Goal: Task Accomplishment & Management: Use online tool/utility

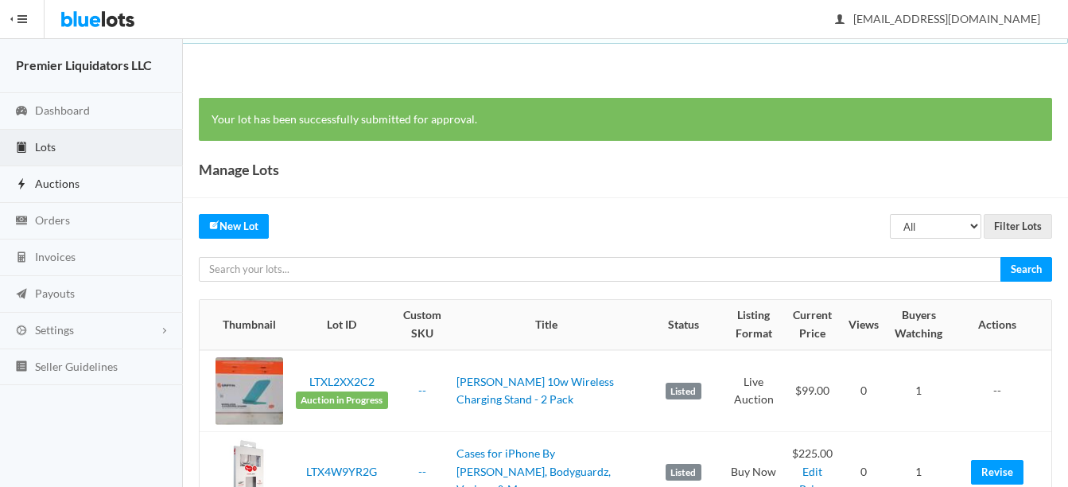
click at [47, 180] on span "Auctions" at bounding box center [57, 184] width 45 height 14
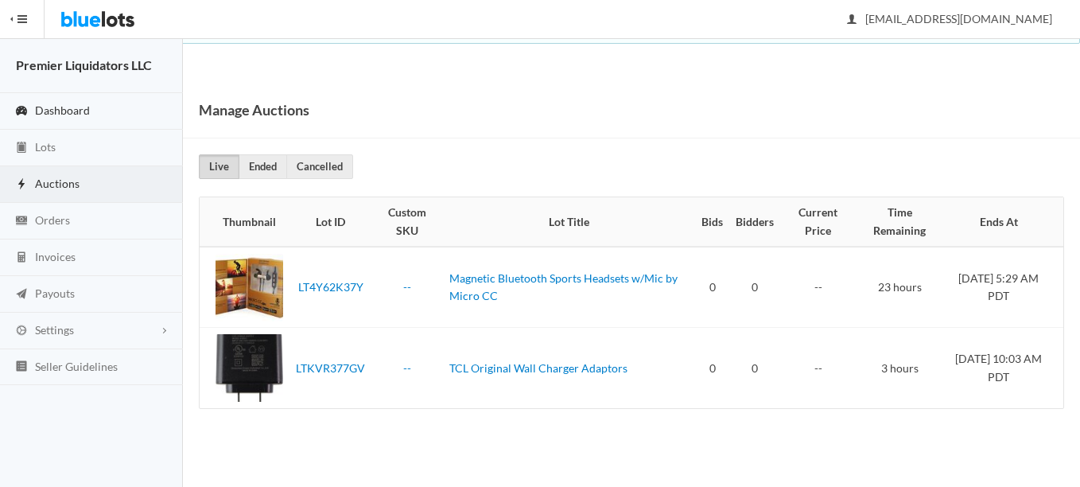
click at [45, 111] on span "Dashboard" at bounding box center [62, 110] width 55 height 14
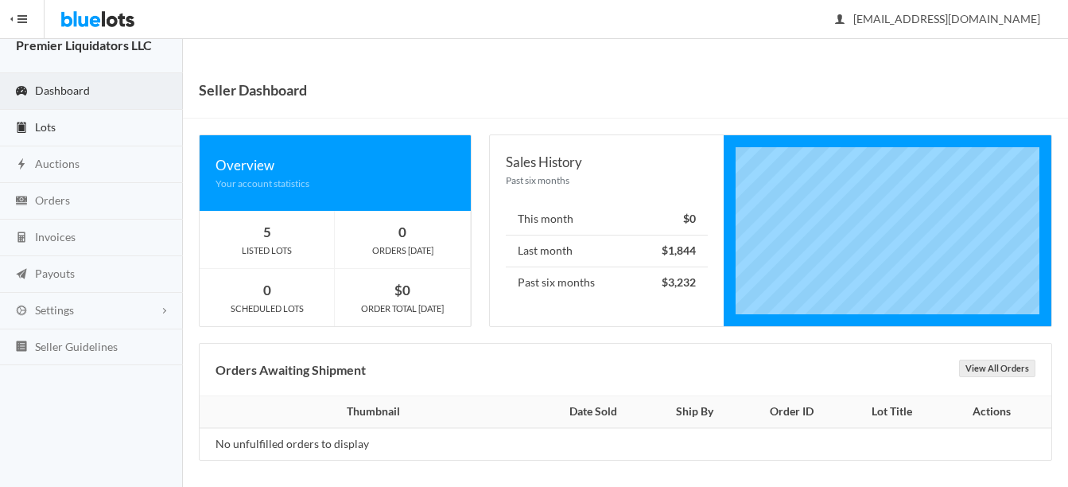
scroll to position [25, 0]
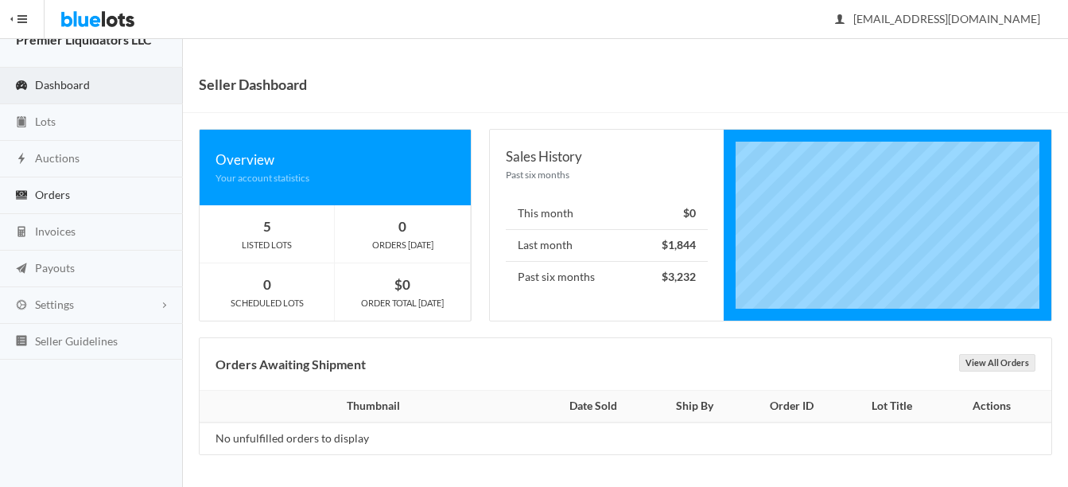
click at [45, 197] on span "Orders" at bounding box center [52, 195] width 35 height 14
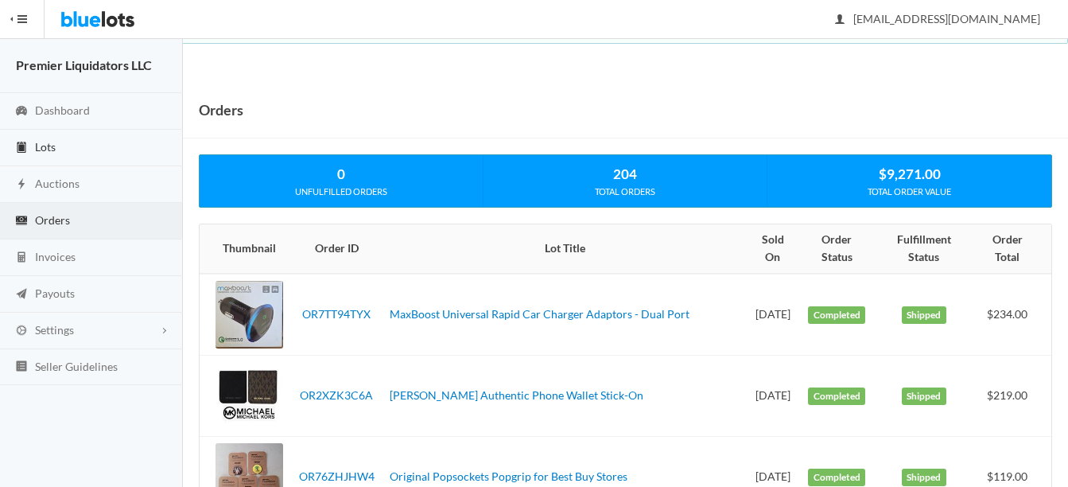
click at [52, 148] on span "Lots" at bounding box center [45, 147] width 21 height 14
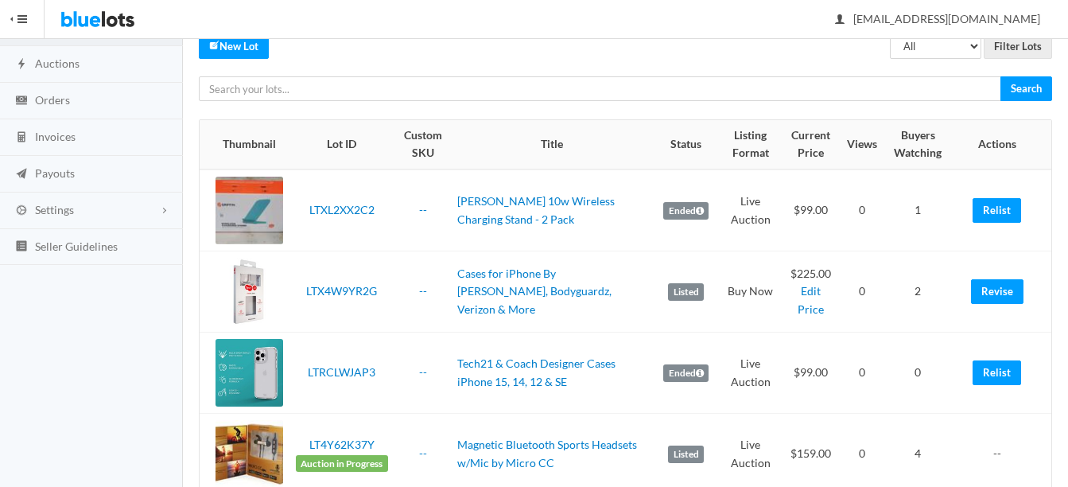
scroll to position [159, 0]
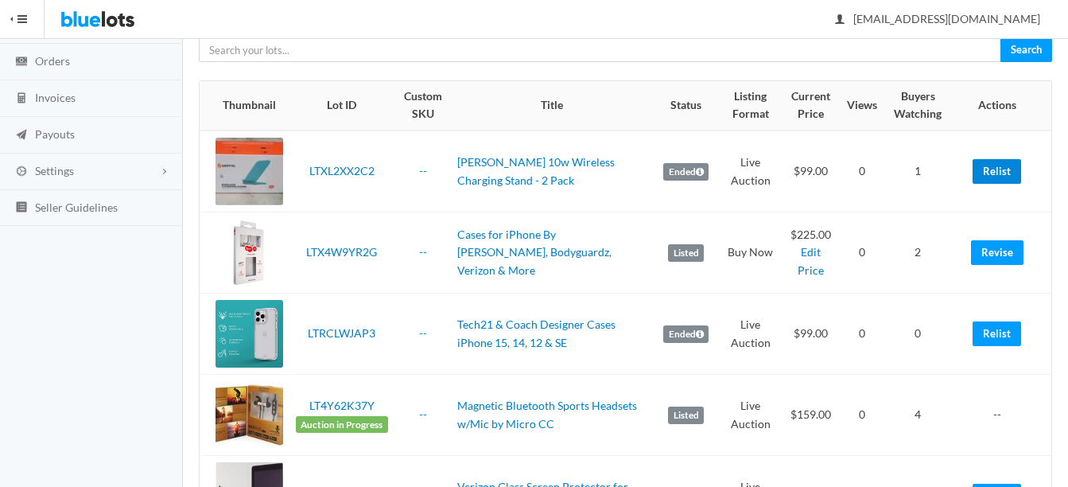
click at [994, 168] on link "Relist" at bounding box center [996, 171] width 49 height 25
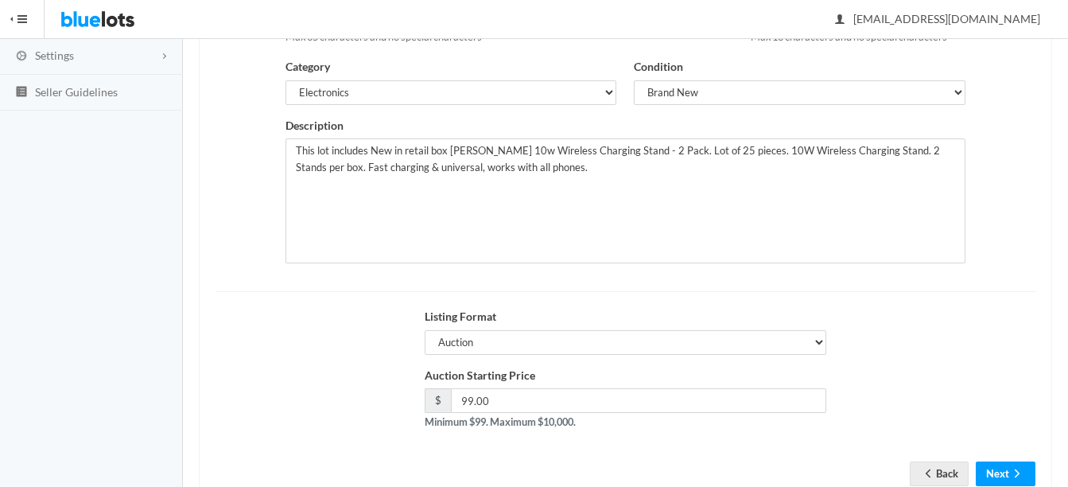
scroll to position [318, 0]
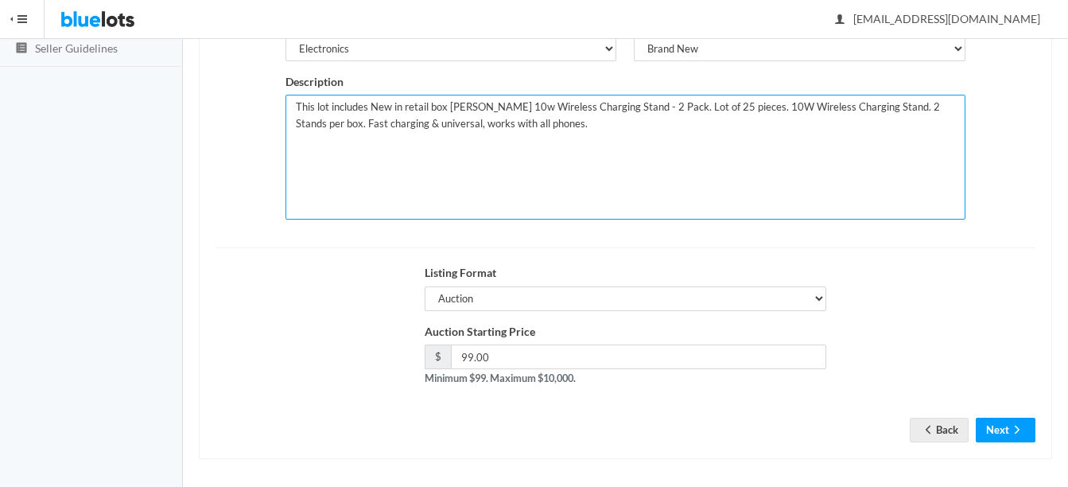
click at [649, 107] on textarea "This lot includes New in retail box [PERSON_NAME] 10w Wireless Charging Stand -…" at bounding box center [625, 157] width 680 height 125
type textarea "This lot includes New in retail box [PERSON_NAME] 10w Wireless Charging Stand -…"
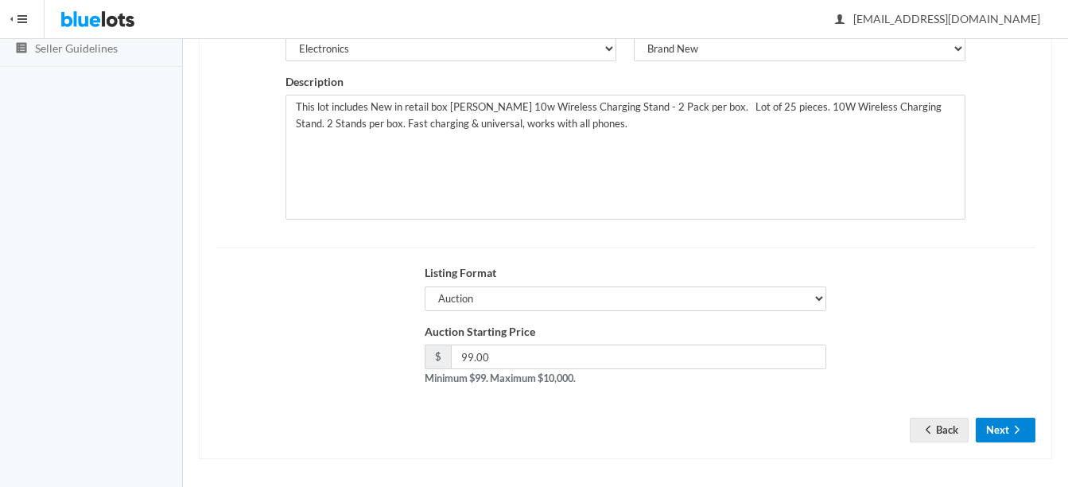
click at [1012, 425] on icon "arrow forward" at bounding box center [1017, 429] width 16 height 13
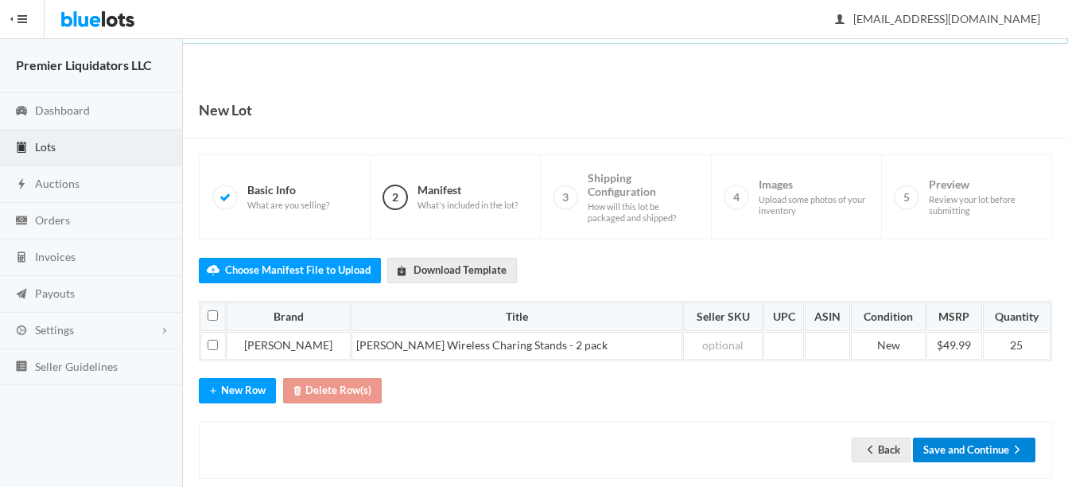
click at [992, 460] on button "Save and Continue" at bounding box center [974, 449] width 122 height 25
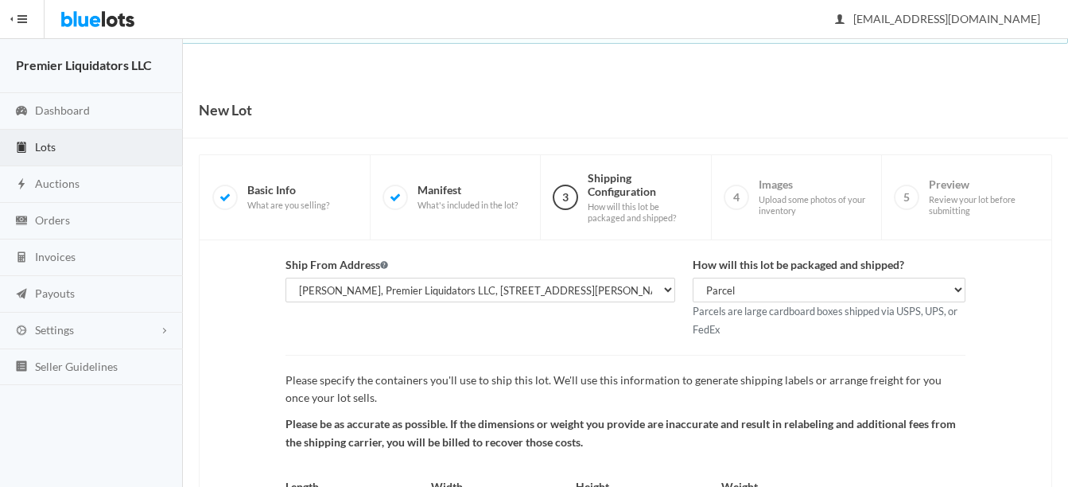
scroll to position [166, 0]
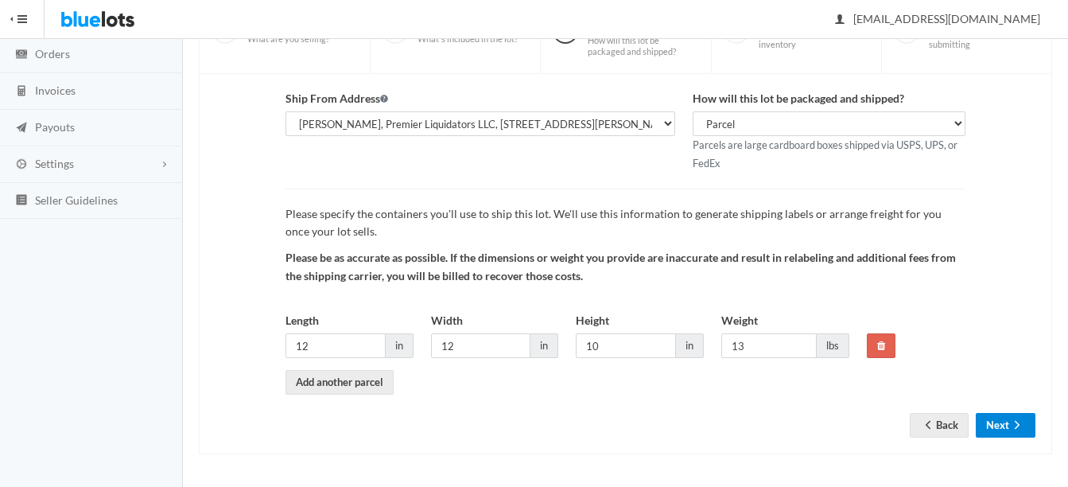
click at [986, 422] on button "Next" at bounding box center [1006, 425] width 60 height 25
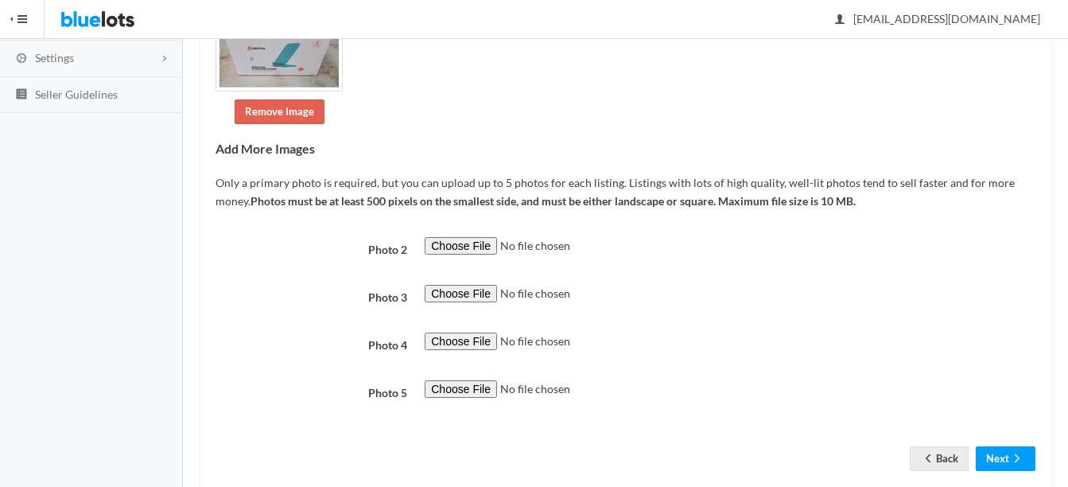
scroll to position [305, 0]
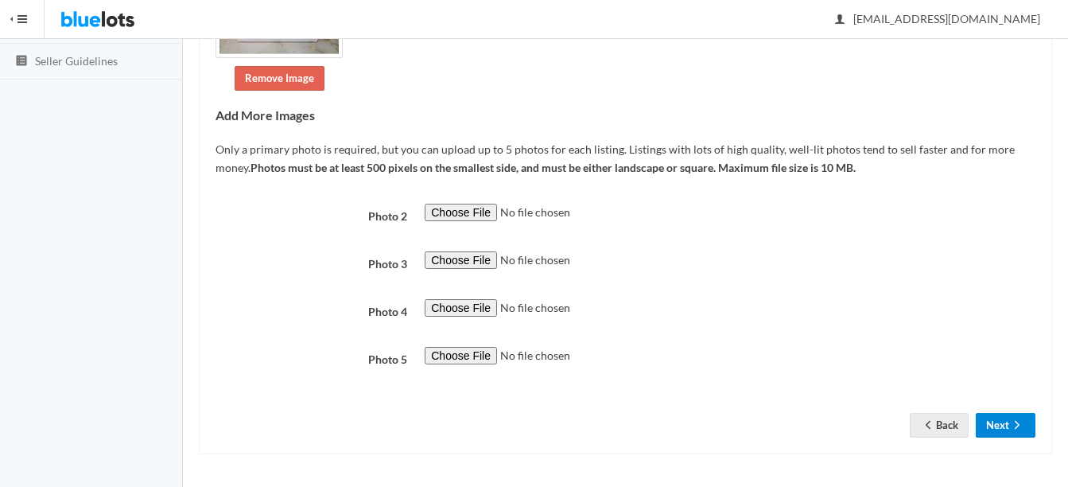
click at [1003, 433] on button "Next" at bounding box center [1006, 425] width 60 height 25
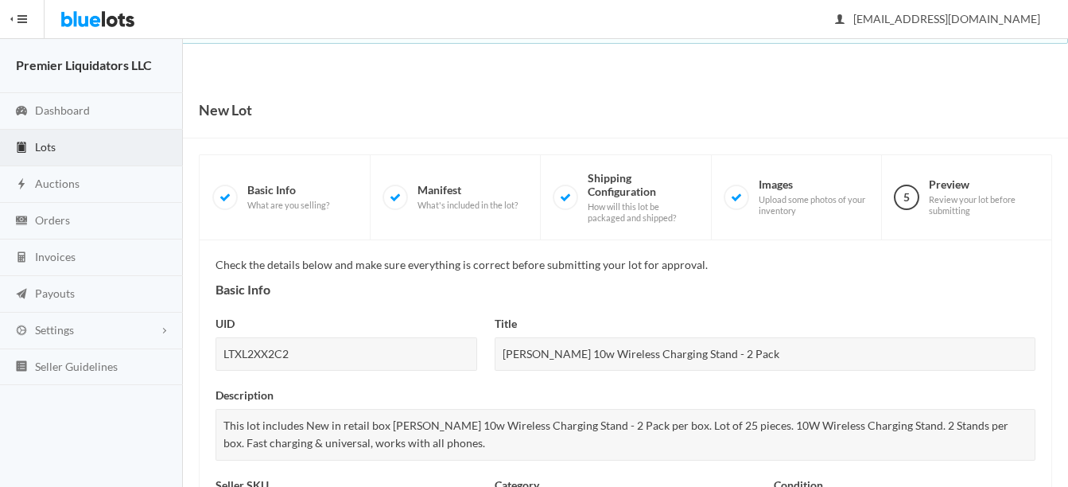
scroll to position [667, 0]
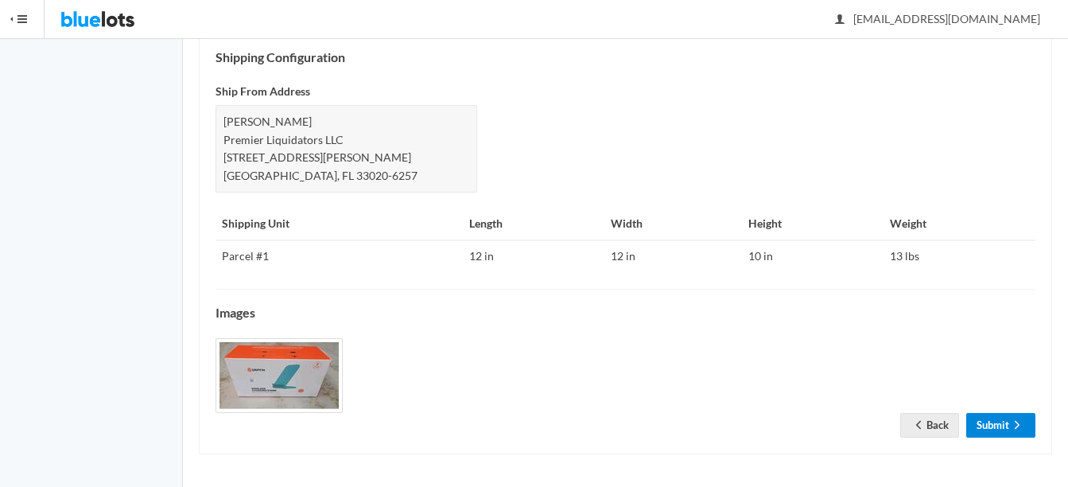
click at [1000, 423] on link "Submit" at bounding box center [1000, 425] width 69 height 25
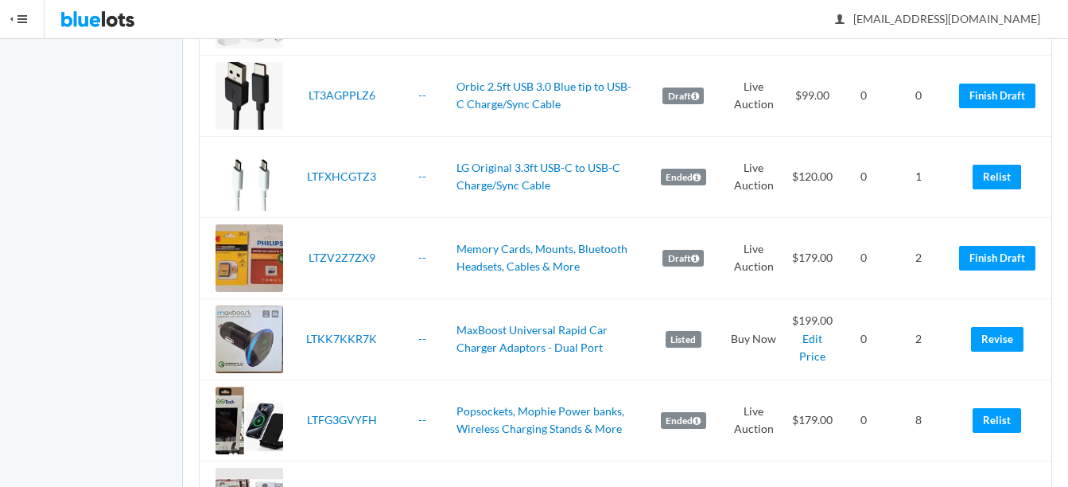
scroll to position [875, 0]
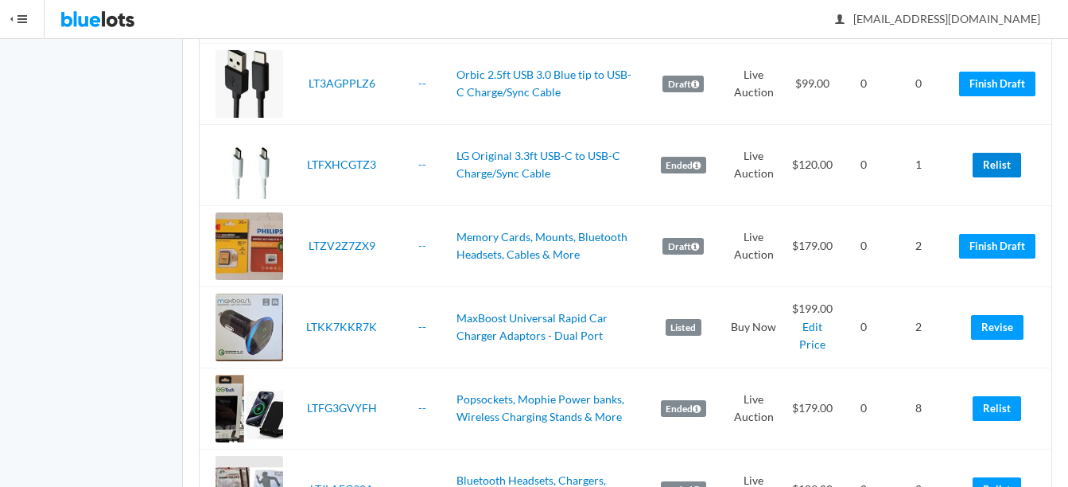
click at [1001, 172] on link "Relist" at bounding box center [996, 165] width 49 height 25
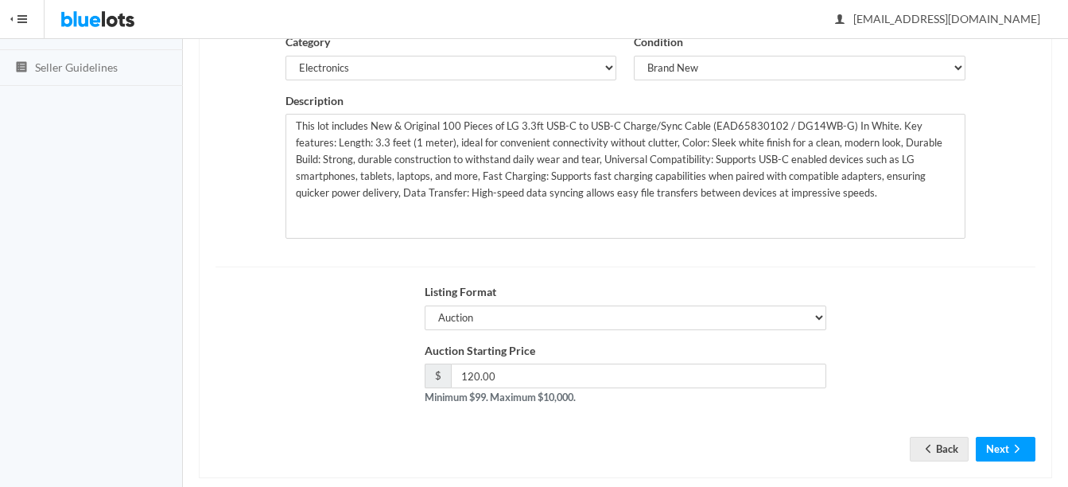
scroll to position [323, 0]
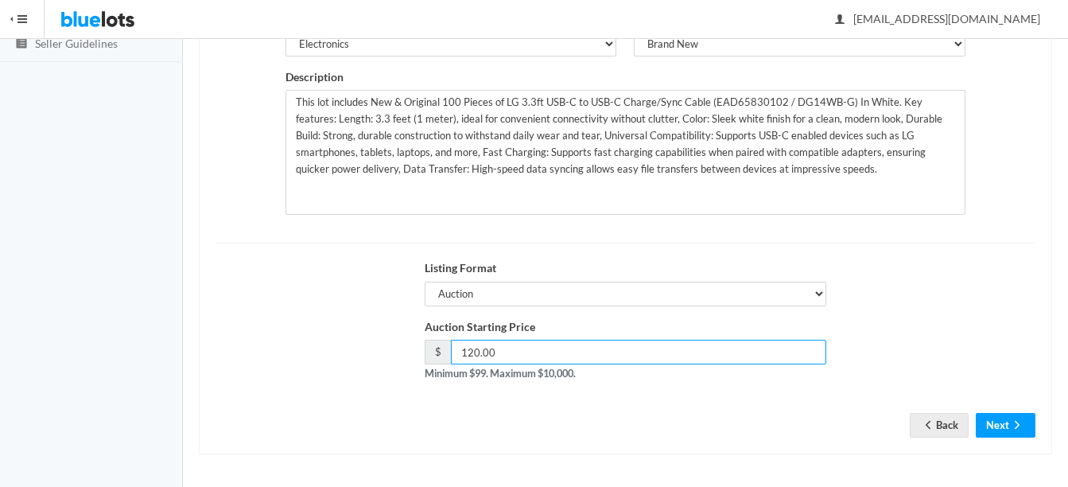
click at [734, 356] on input "120.00" at bounding box center [638, 352] width 375 height 25
type input "1"
type input "99"
click at [1008, 425] on button "Next" at bounding box center [1006, 425] width 60 height 25
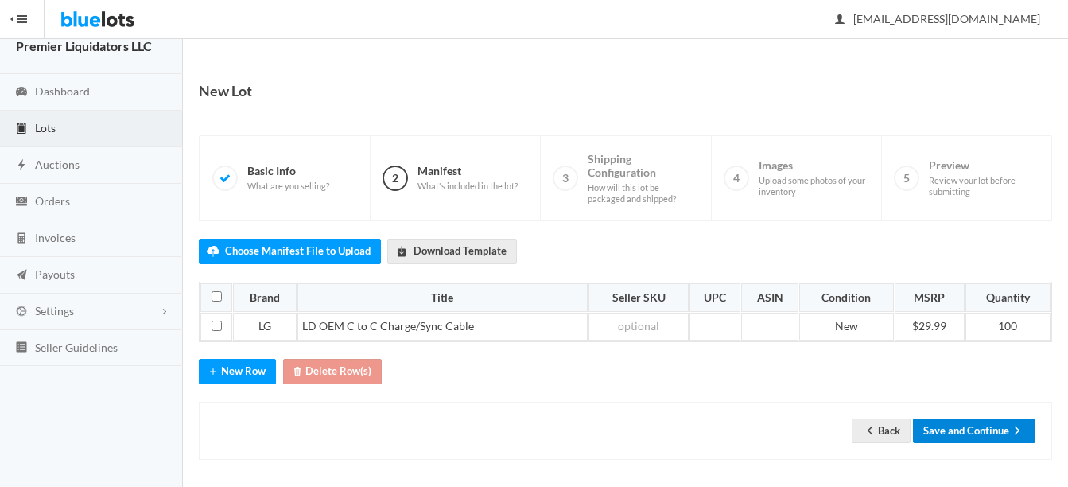
scroll to position [25, 0]
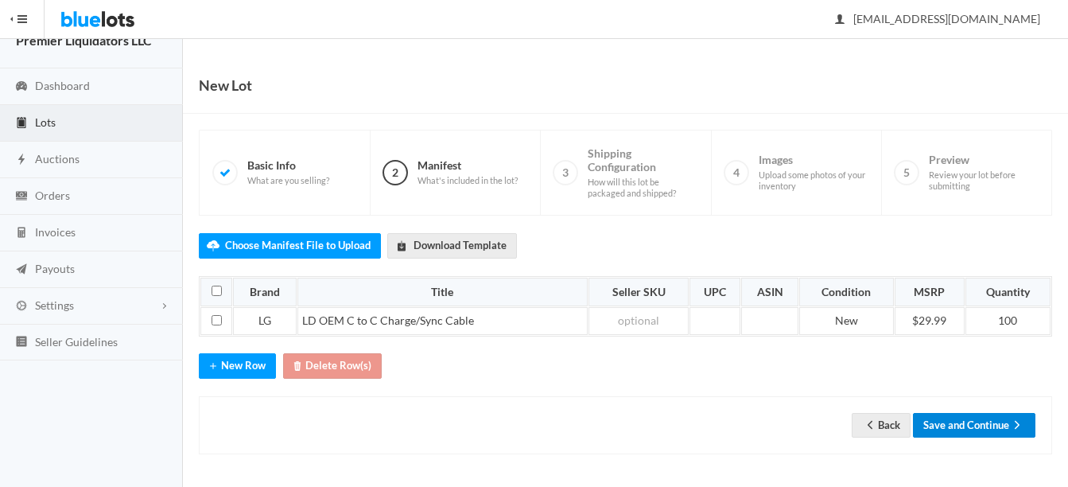
click at [974, 426] on button "Save and Continue" at bounding box center [974, 425] width 122 height 25
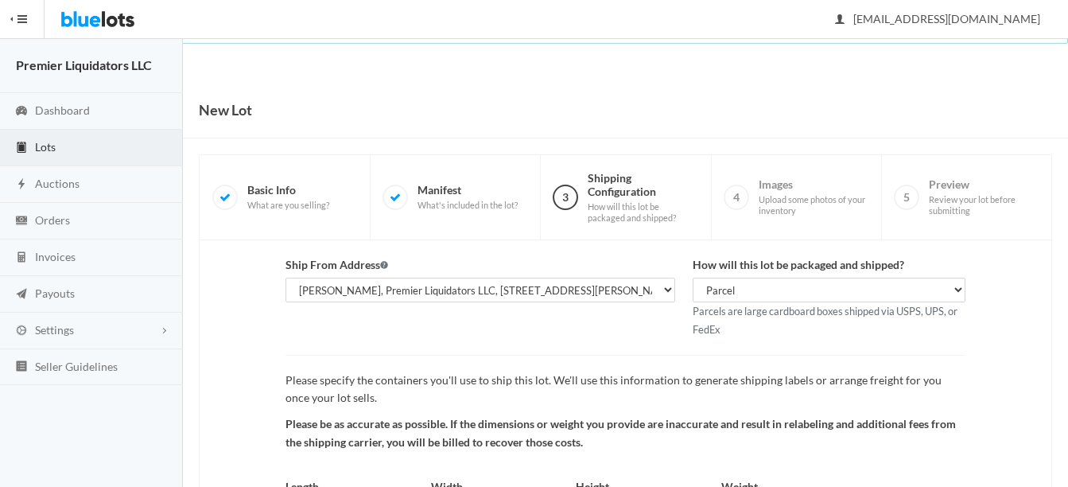
scroll to position [166, 0]
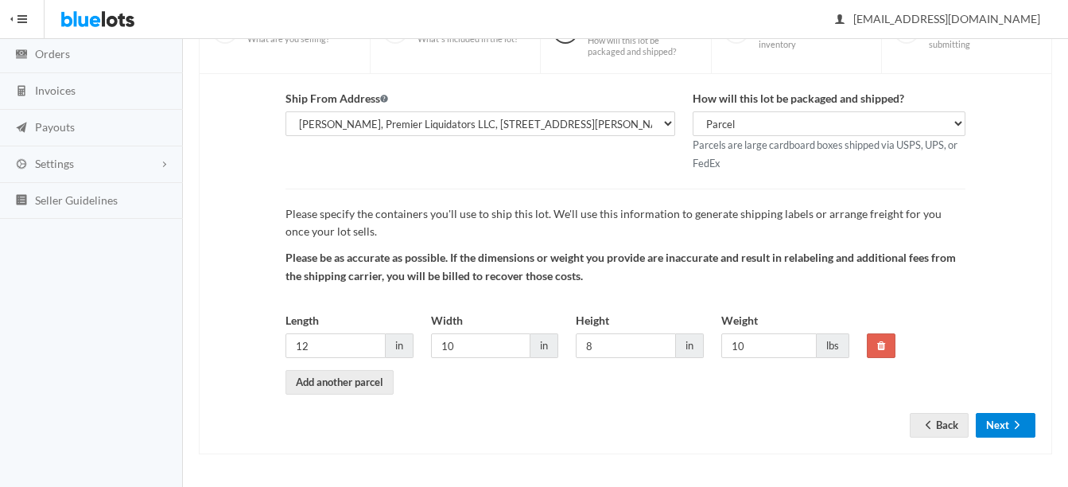
click at [1002, 424] on button "Next" at bounding box center [1006, 425] width 60 height 25
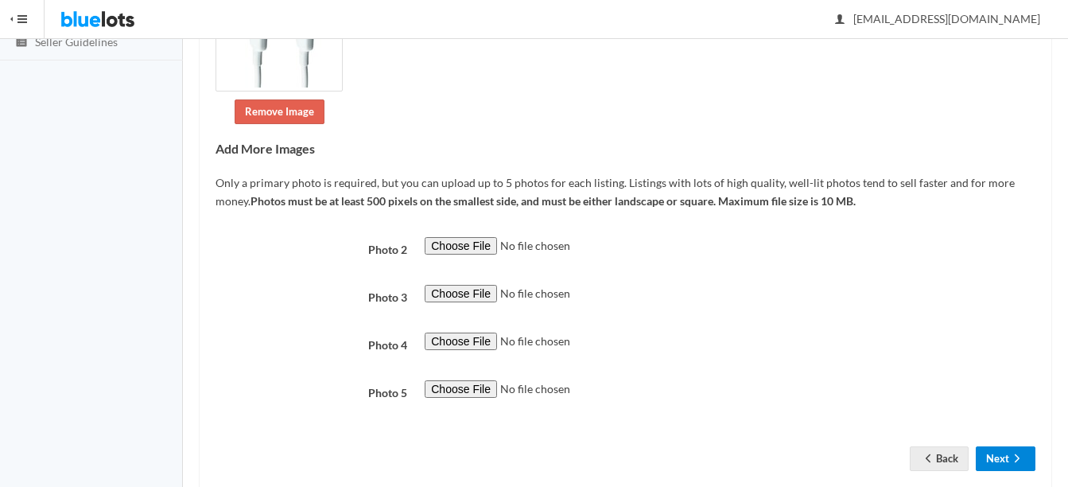
scroll to position [358, 0]
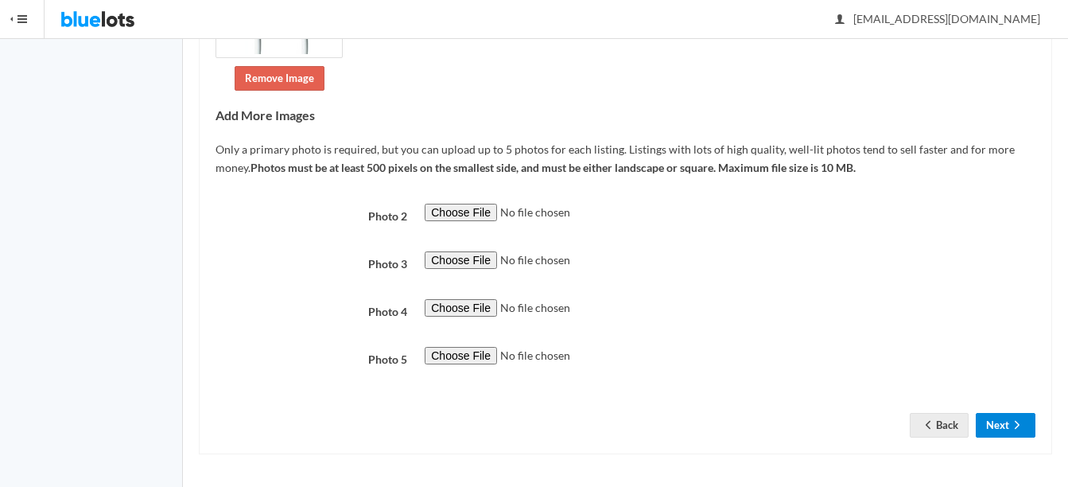
click at [1008, 427] on button "Next" at bounding box center [1006, 425] width 60 height 25
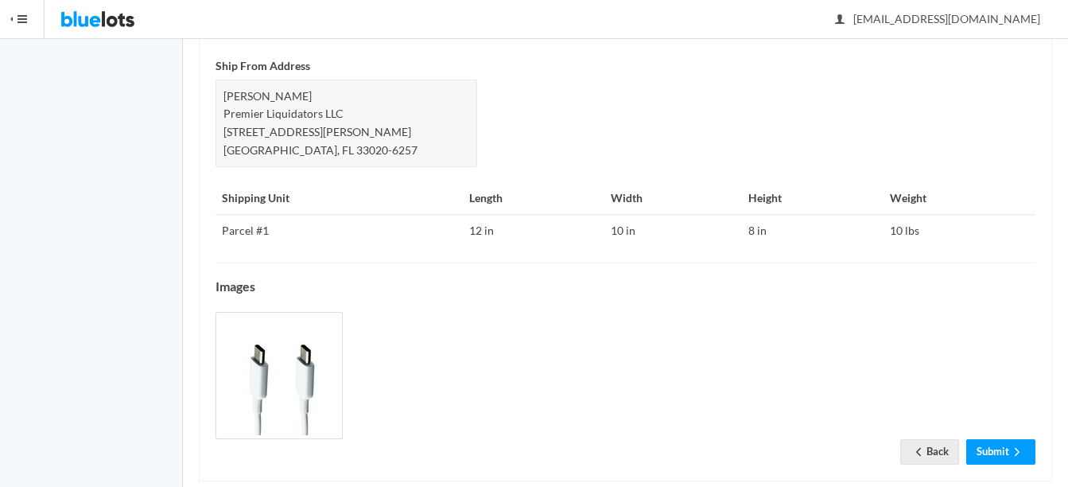
scroll to position [774, 0]
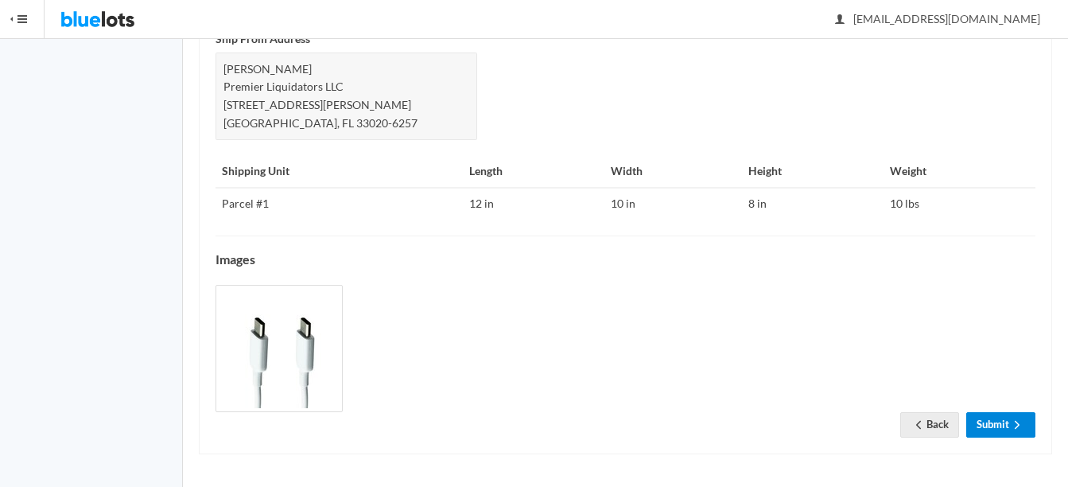
click at [1002, 421] on link "Submit" at bounding box center [1000, 424] width 69 height 25
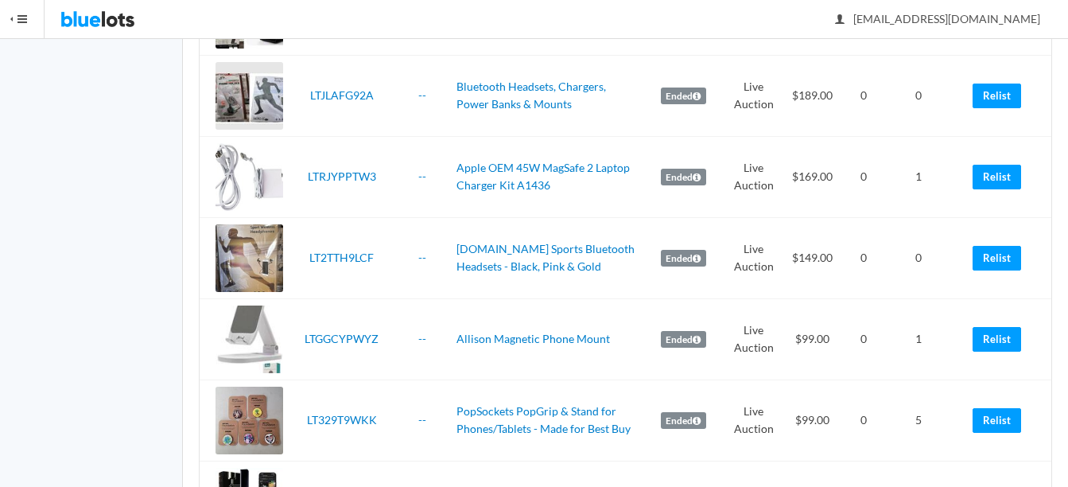
scroll to position [1272, 0]
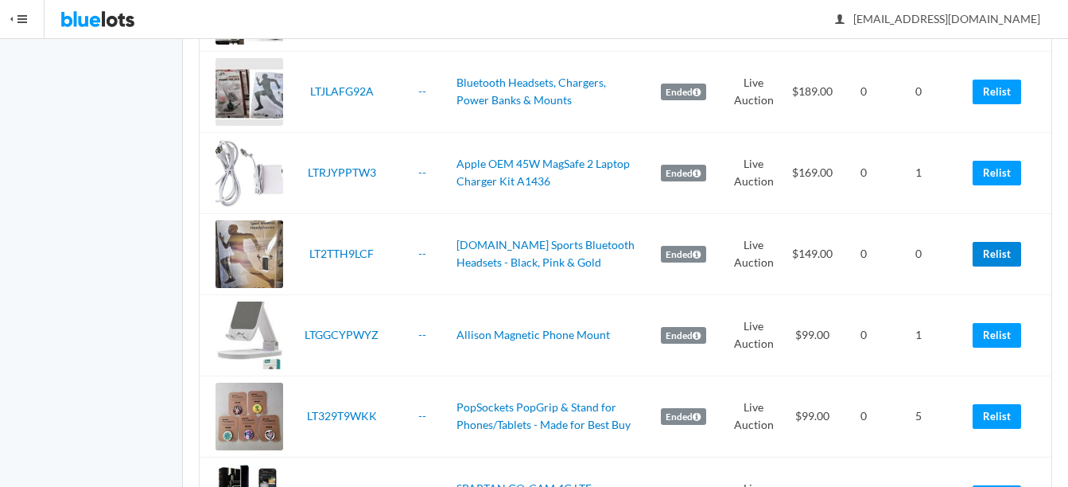
click at [993, 258] on link "Relist" at bounding box center [996, 254] width 49 height 25
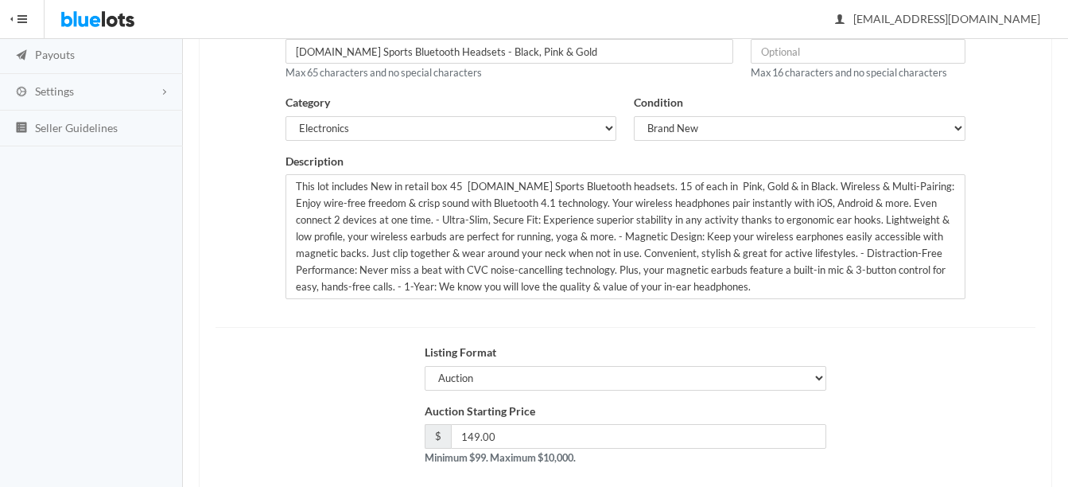
scroll to position [318, 0]
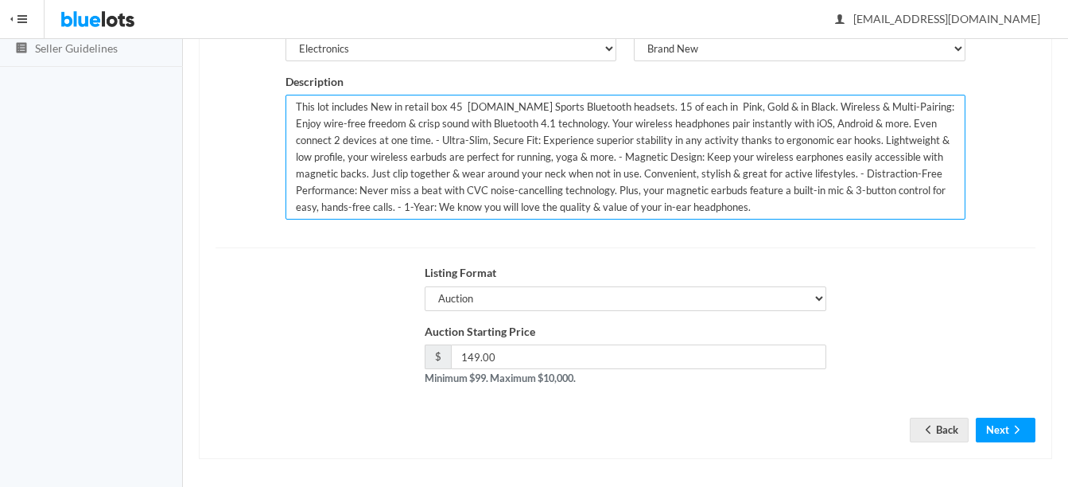
click at [459, 101] on textarea "This lot includes New in retail box 45 Micro.CC Sports Bluetooth headsets. 15 o…" at bounding box center [625, 157] width 680 height 125
type textarea "This lot includes New in retail box 50 Micro.CC Sports Bluetooth headsets. 15 o…"
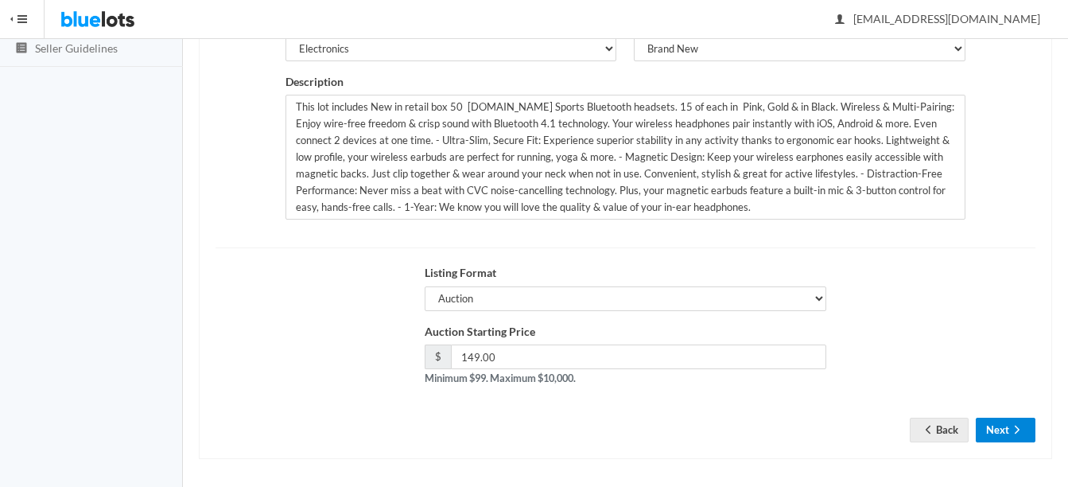
click at [996, 422] on button "Next" at bounding box center [1006, 429] width 60 height 25
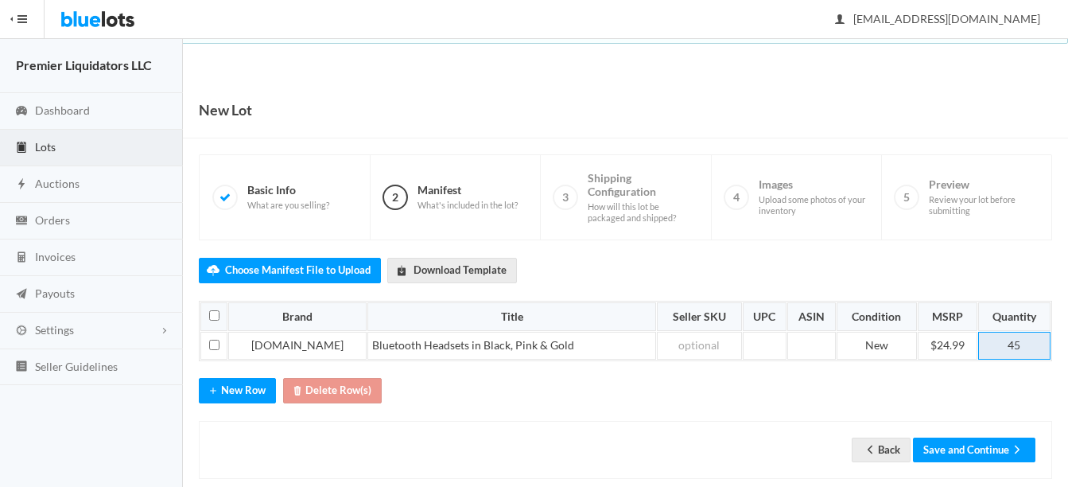
click at [1023, 342] on td "45" at bounding box center [1014, 346] width 72 height 29
click at [988, 446] on button "Save and Continue" at bounding box center [974, 449] width 122 height 25
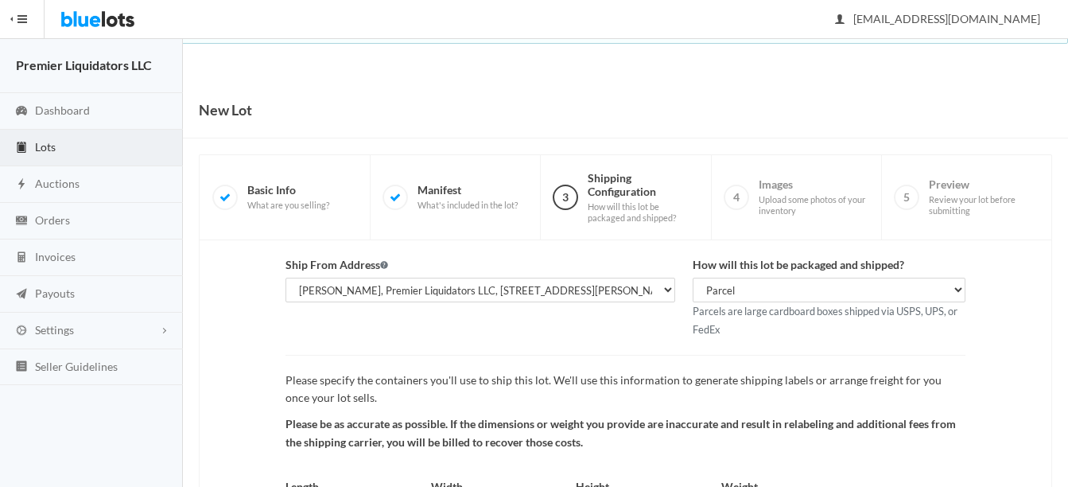
scroll to position [166, 0]
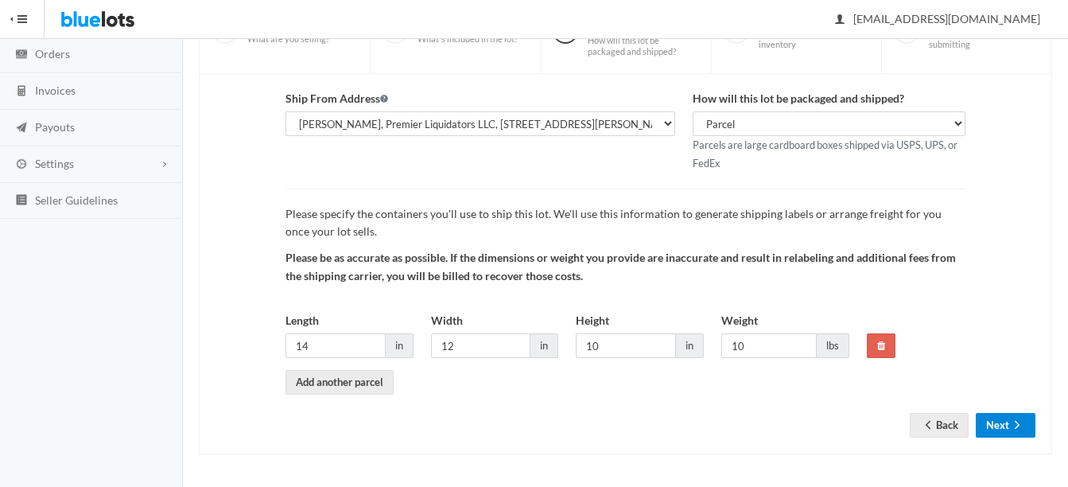
click at [1000, 417] on button "Next" at bounding box center [1006, 425] width 60 height 25
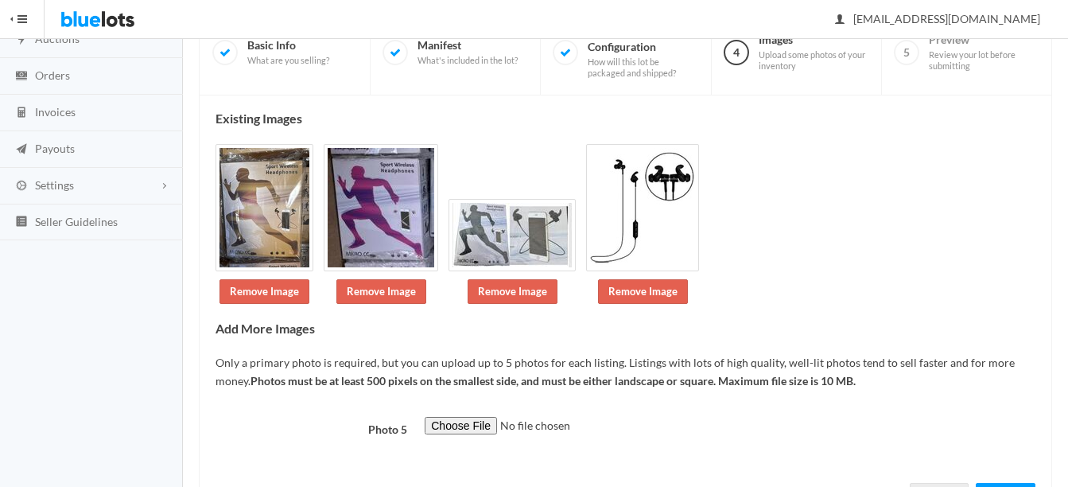
scroll to position [215, 0]
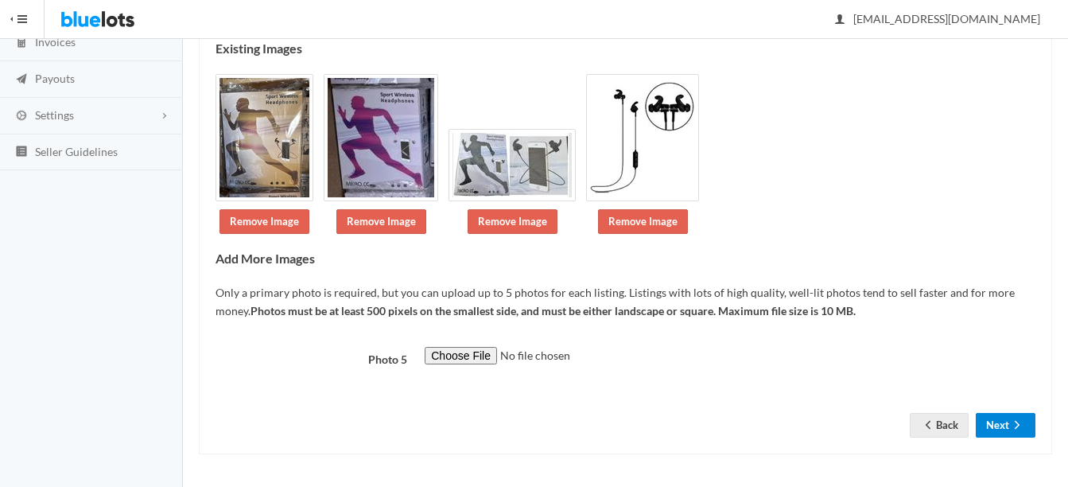
click at [989, 425] on button "Next" at bounding box center [1006, 425] width 60 height 25
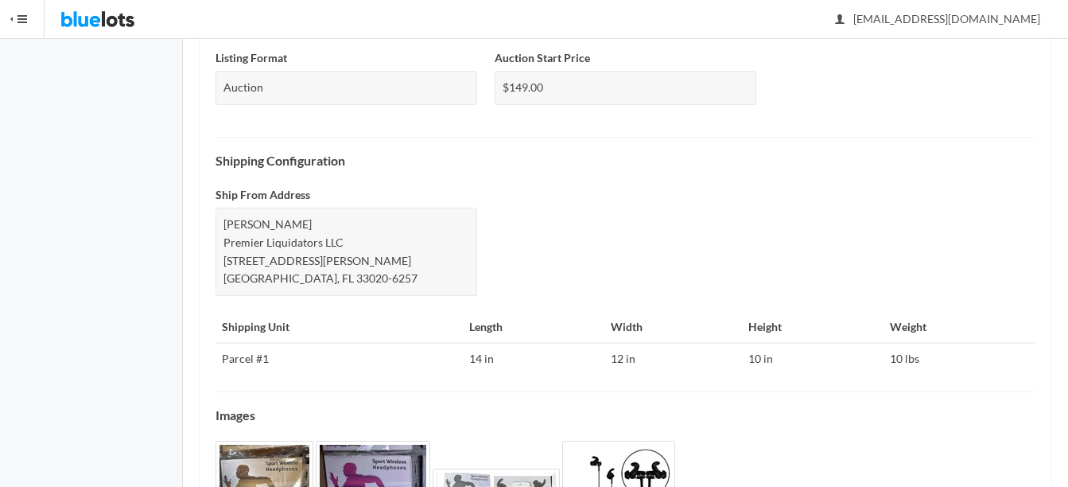
scroll to position [791, 0]
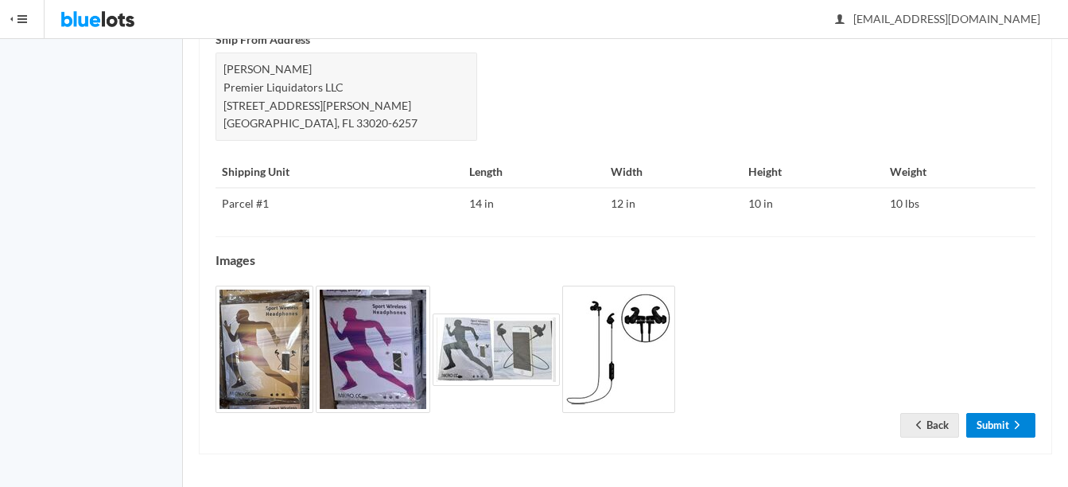
click at [1010, 425] on icon "arrow forward" at bounding box center [1017, 424] width 16 height 13
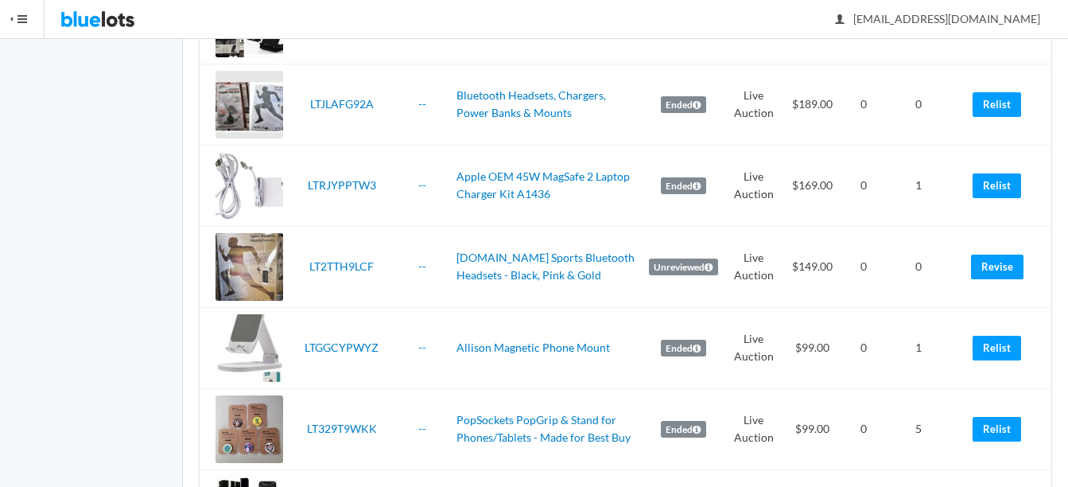
scroll to position [1272, 0]
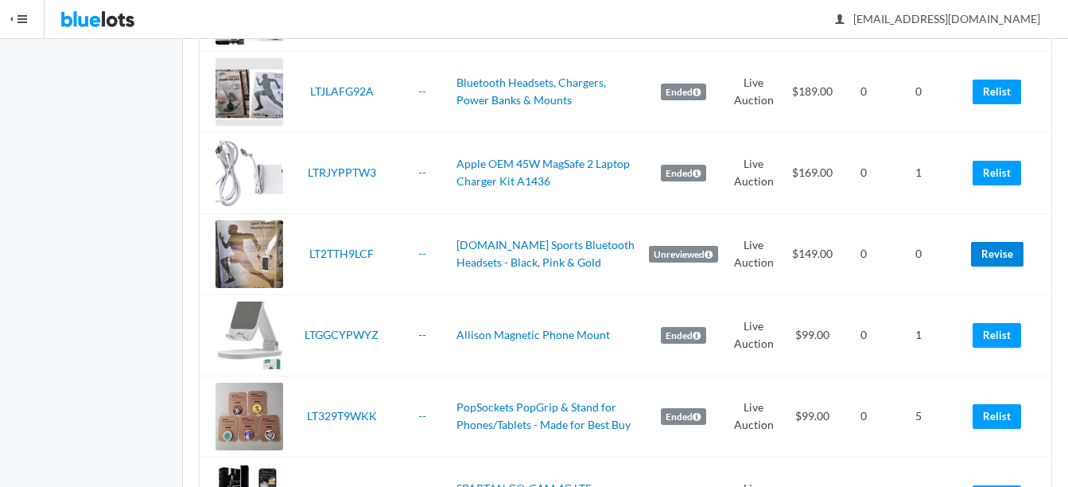
click at [991, 254] on link "Revise" at bounding box center [997, 254] width 52 height 25
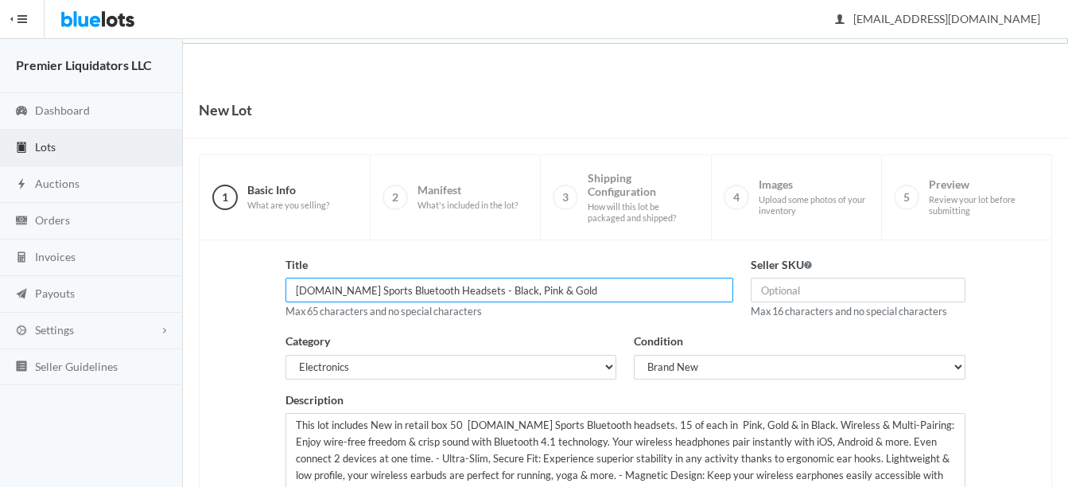
click at [340, 289] on input "Micro.CC Sports Bluetooth Headsets - Black, Pink & Gold" at bounding box center [509, 290] width 448 height 25
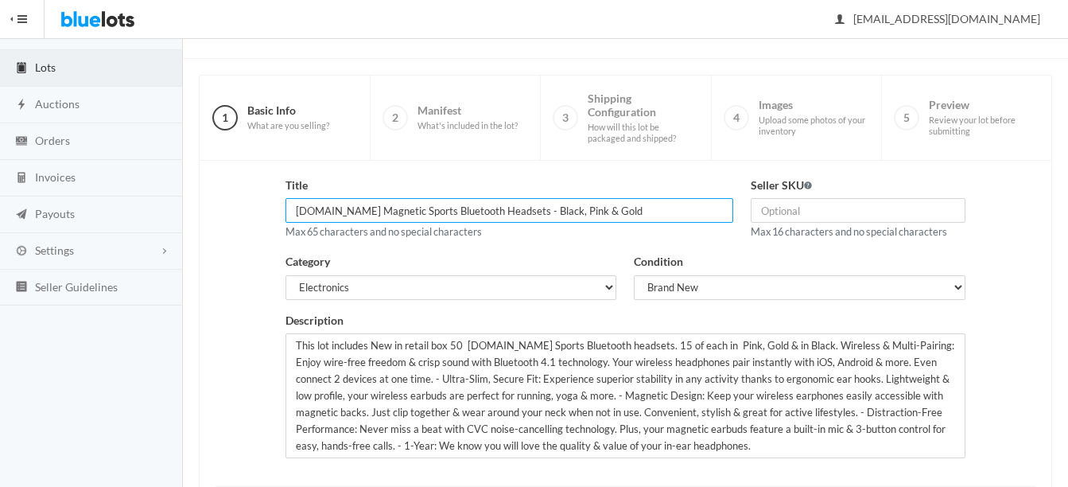
scroll to position [318, 0]
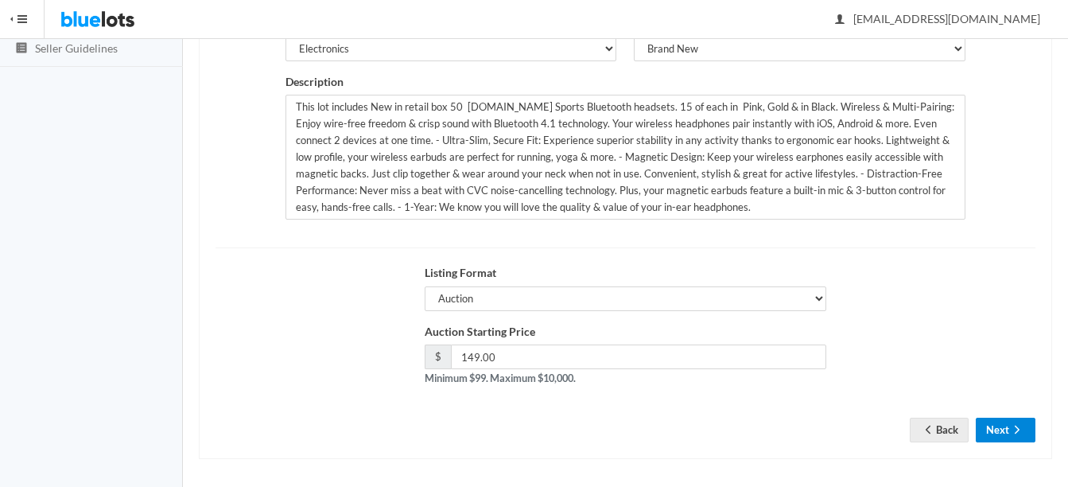
type input "Micro.CC Magnetic Sports Bluetooth Headsets - Black, Pink & Gold"
click at [992, 438] on button "Next" at bounding box center [1006, 429] width 60 height 25
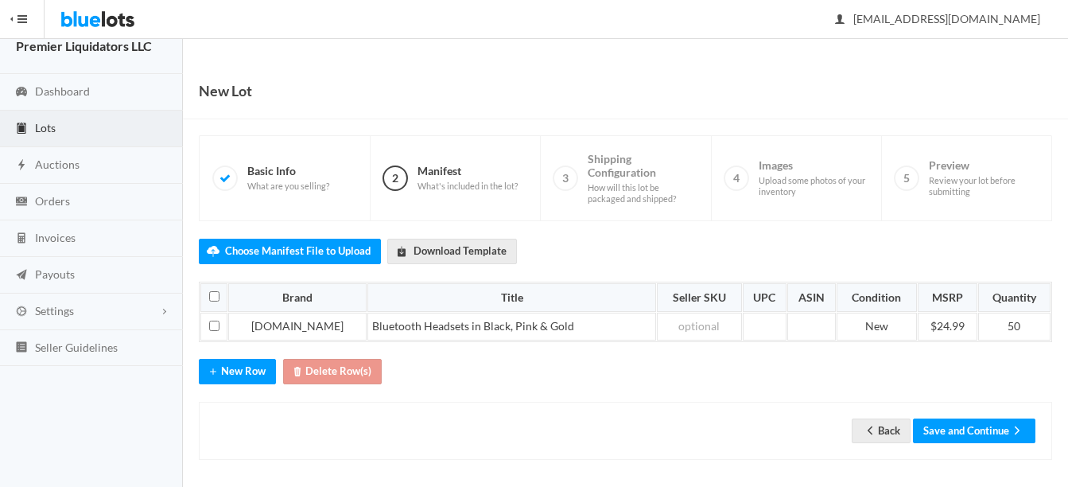
scroll to position [25, 0]
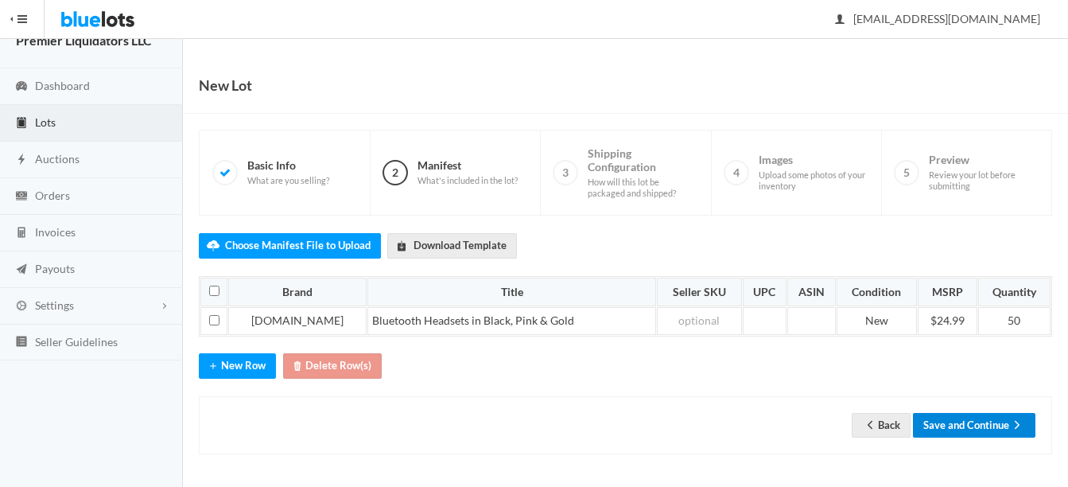
click at [1007, 432] on button "Save and Continue" at bounding box center [974, 425] width 122 height 25
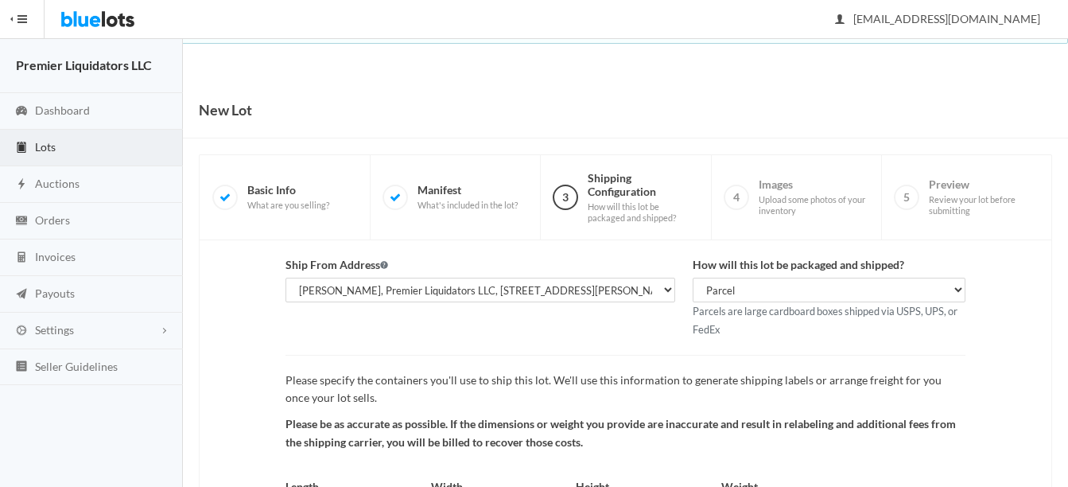
scroll to position [166, 0]
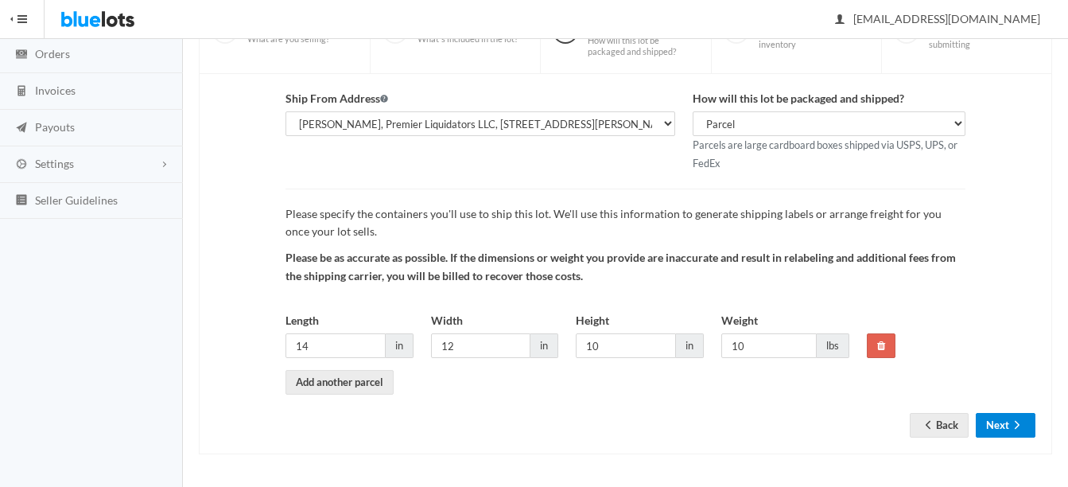
click at [1000, 429] on button "Next" at bounding box center [1006, 425] width 60 height 25
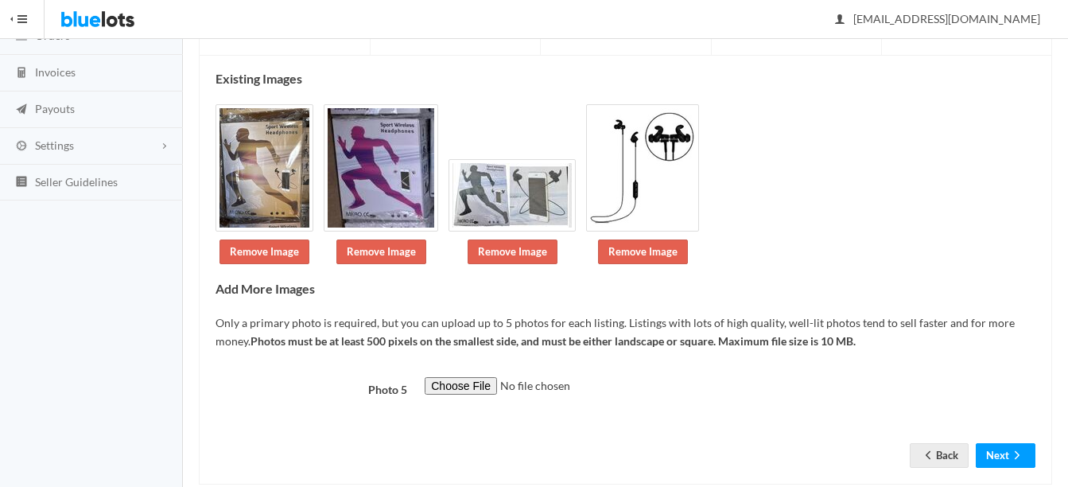
scroll to position [215, 0]
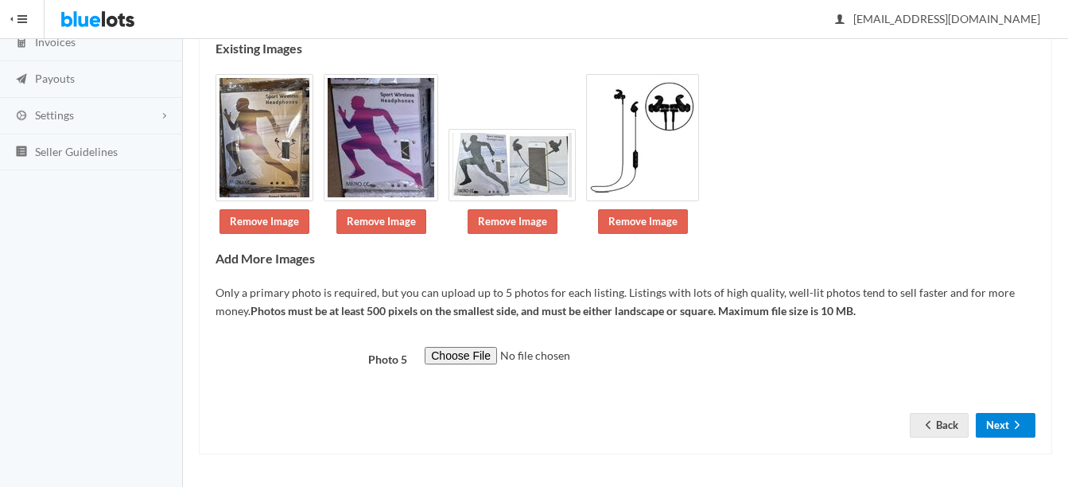
click at [1012, 424] on icon "arrow forward" at bounding box center [1017, 424] width 16 height 13
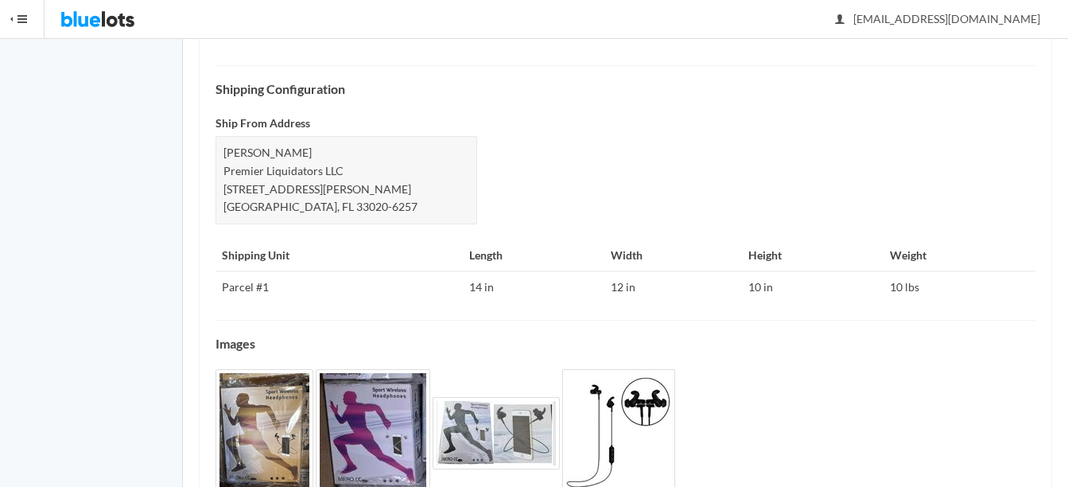
scroll to position [791, 0]
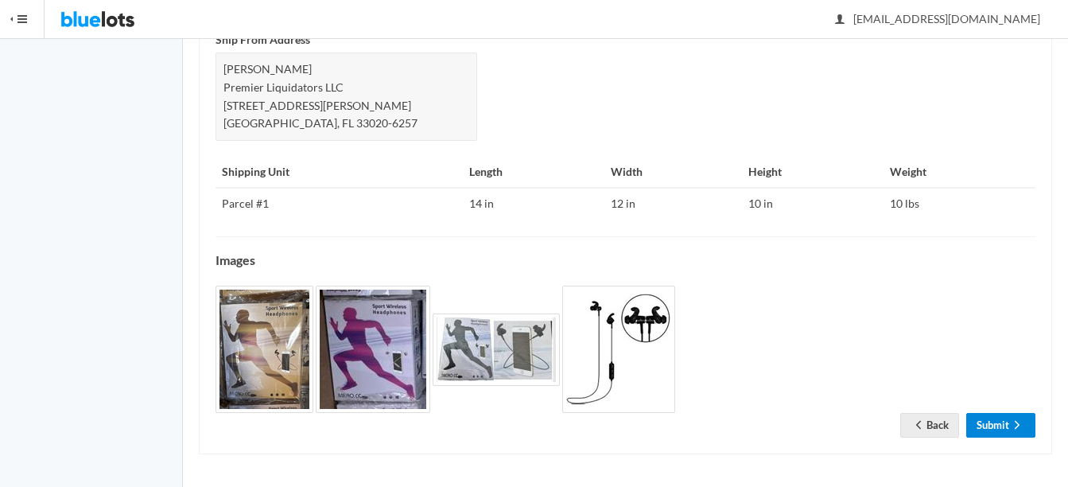
click at [1003, 417] on link "Submit" at bounding box center [1000, 425] width 69 height 25
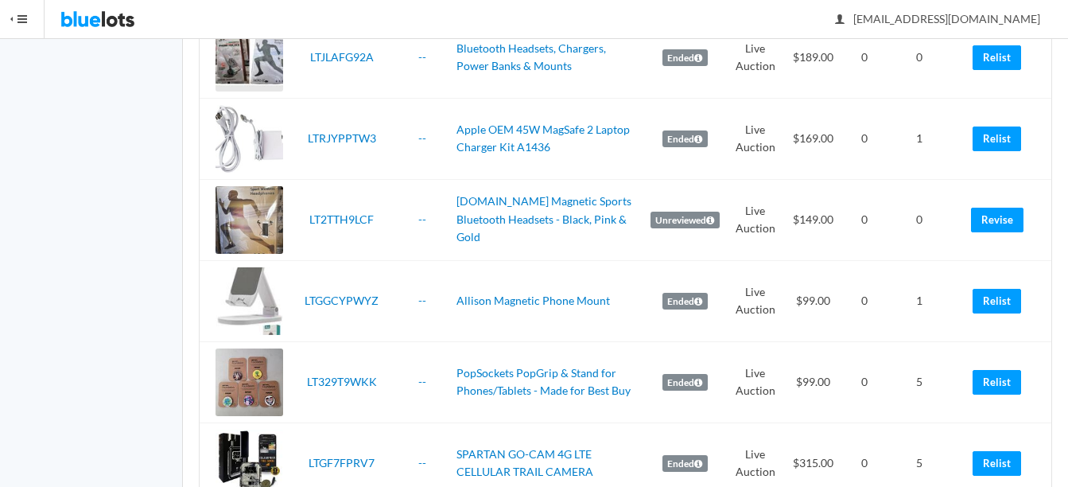
scroll to position [1352, 0]
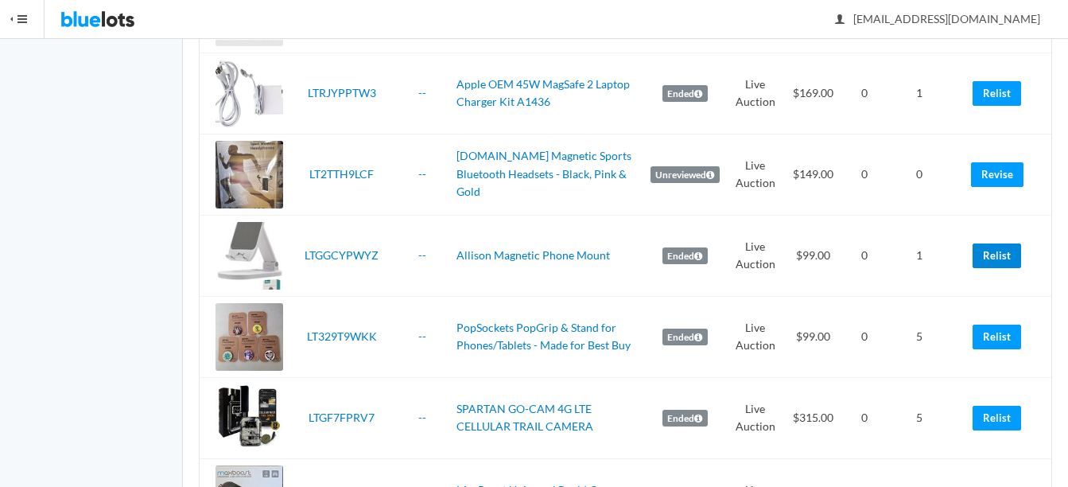
click at [998, 260] on link "Relist" at bounding box center [996, 255] width 49 height 25
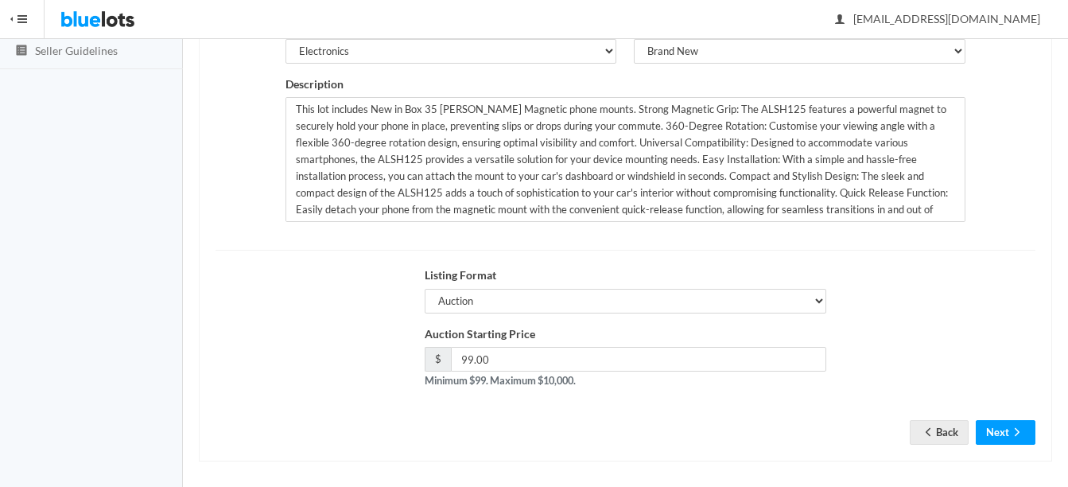
scroll to position [318, 0]
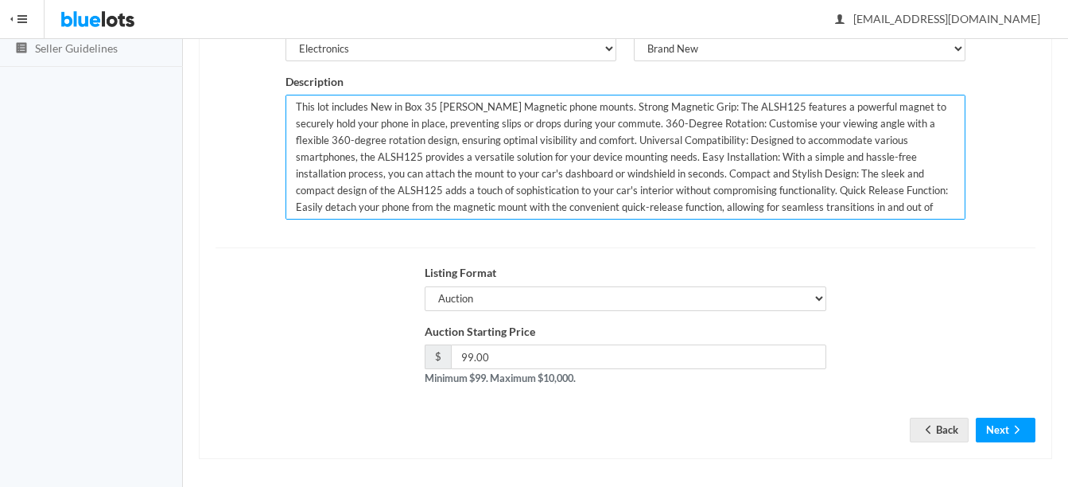
click at [432, 103] on textarea "This lot includes New in Box 35 [PERSON_NAME] Magnetic phone mounts. Strong Mag…" at bounding box center [625, 157] width 680 height 125
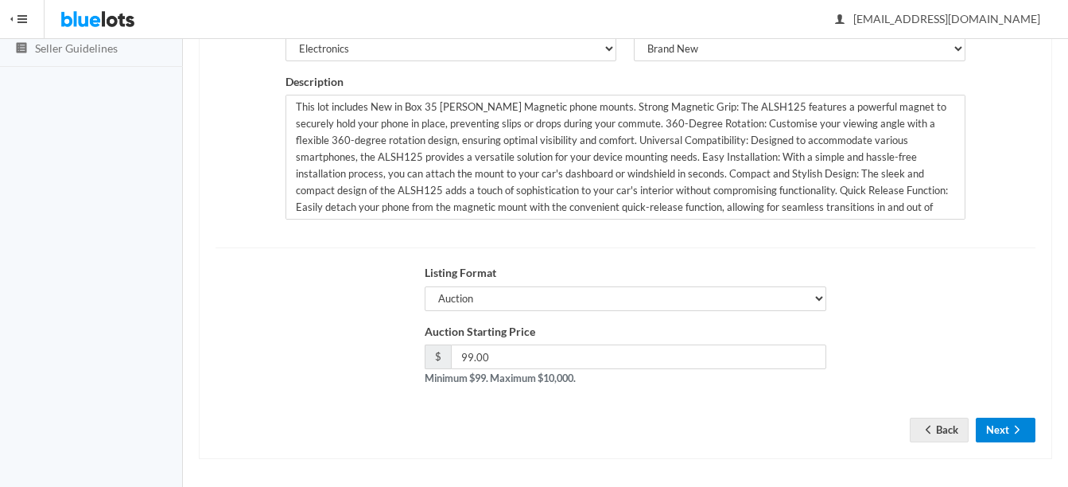
click at [1016, 422] on button "Next" at bounding box center [1006, 429] width 60 height 25
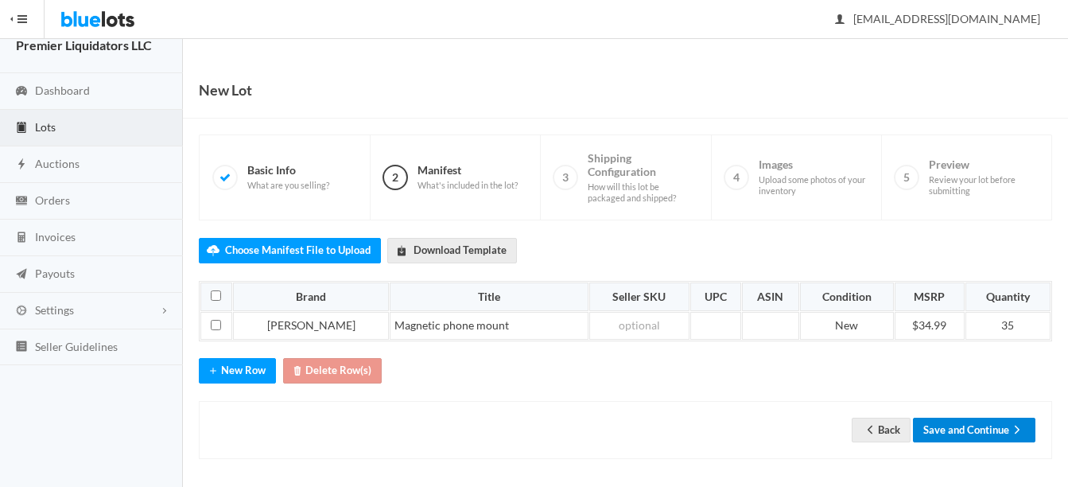
scroll to position [25, 0]
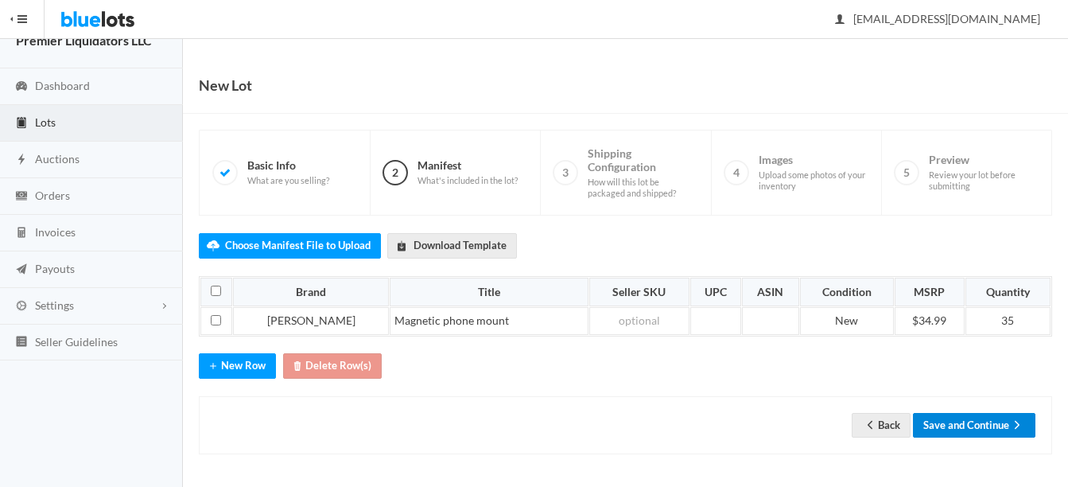
click at [965, 433] on button "Save and Continue" at bounding box center [974, 425] width 122 height 25
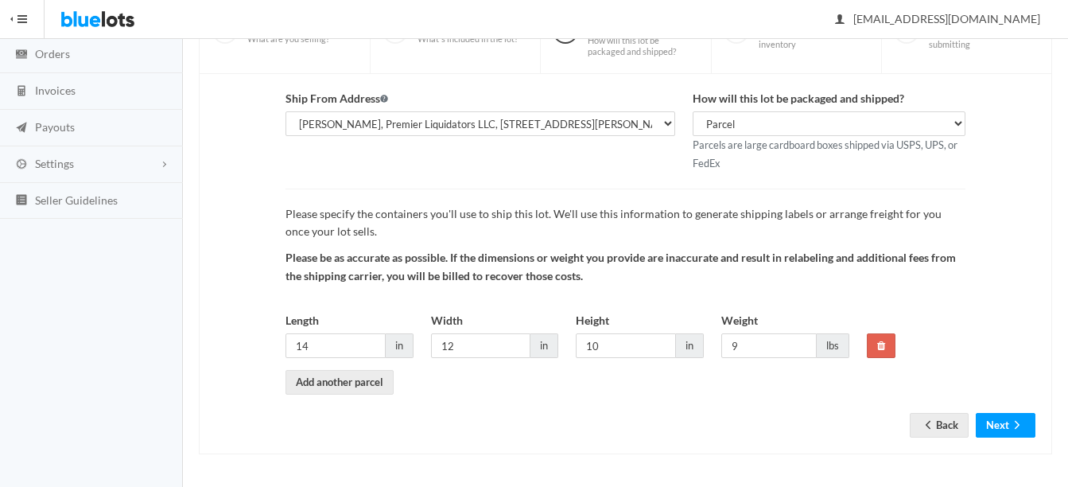
scroll to position [166, 0]
click at [1007, 428] on button "Next" at bounding box center [1006, 425] width 60 height 25
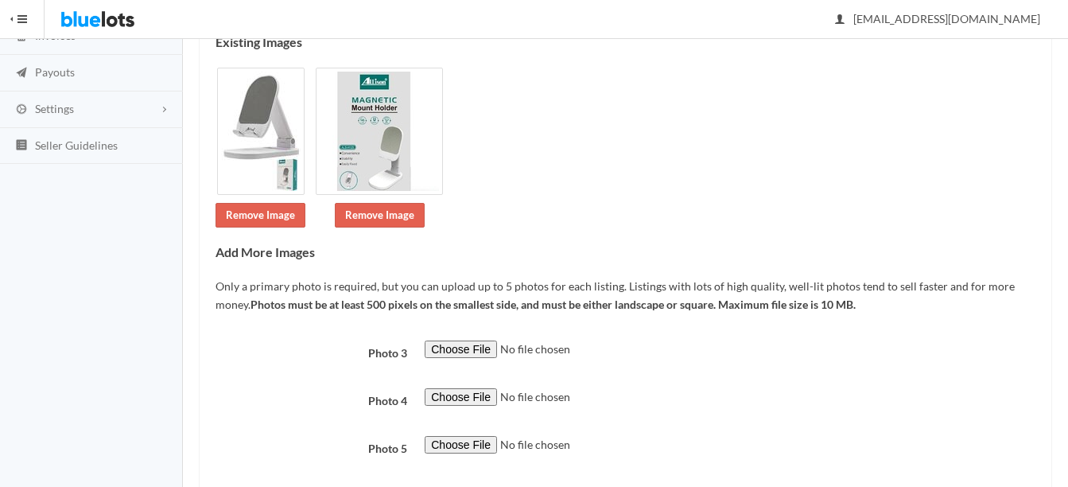
scroll to position [310, 0]
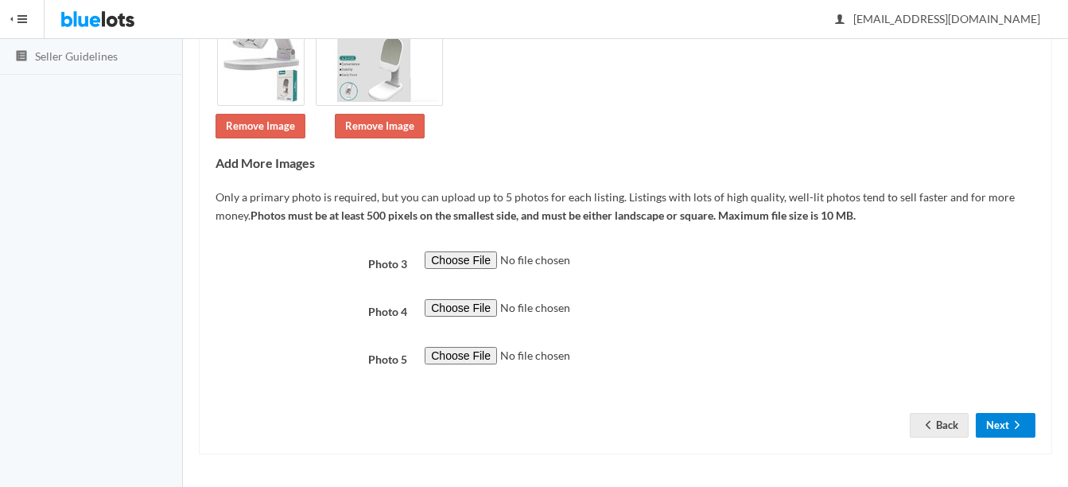
click at [1003, 417] on button "Next" at bounding box center [1006, 425] width 60 height 25
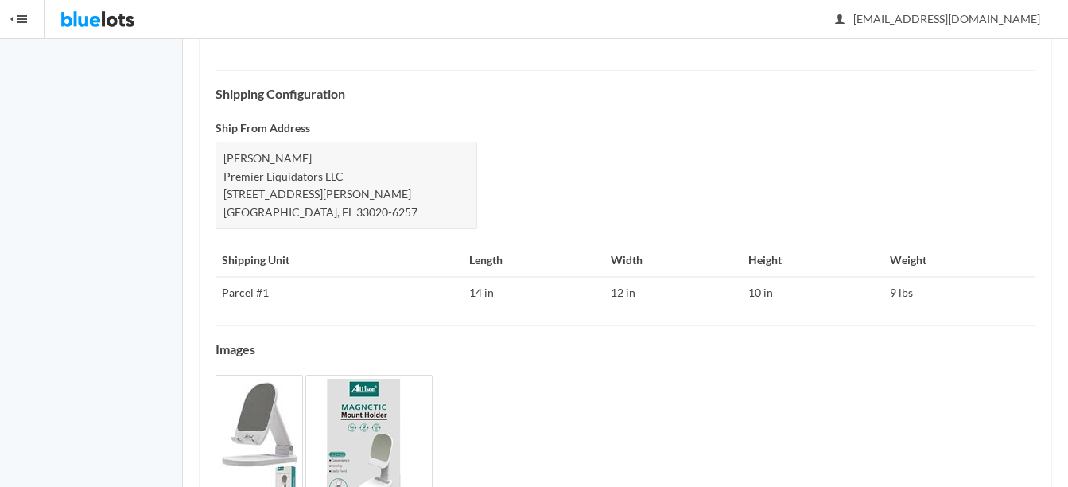
scroll to position [791, 0]
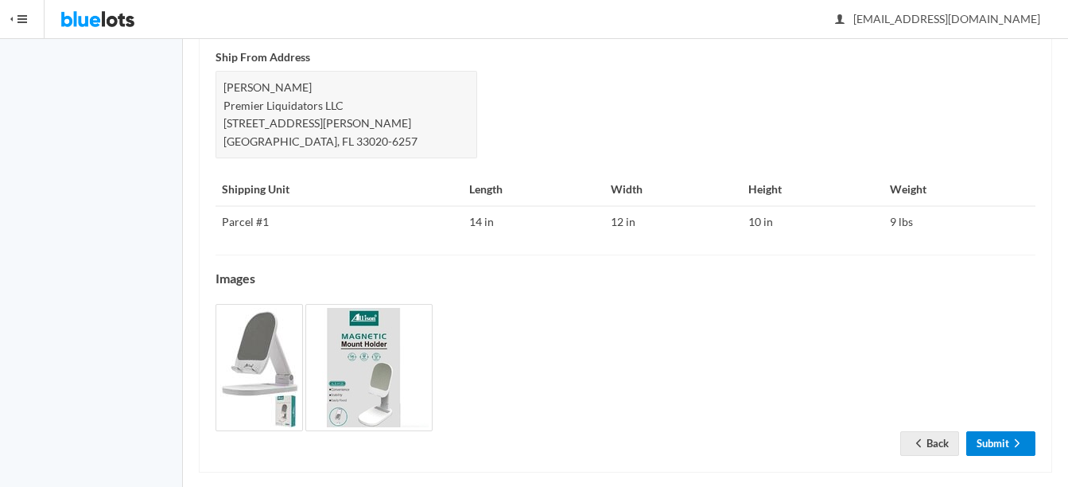
click at [1011, 437] on icon "arrow forward" at bounding box center [1017, 443] width 16 height 13
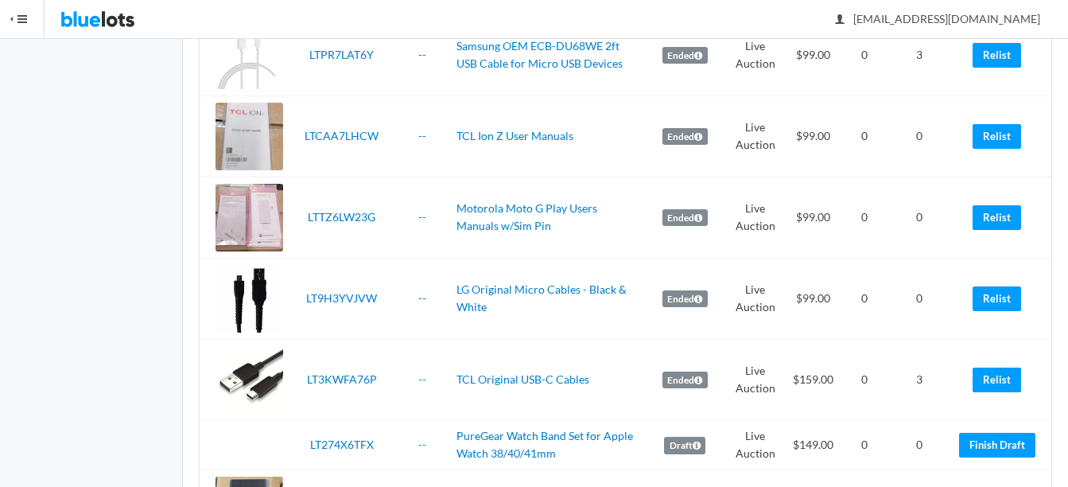
scroll to position [2226, 0]
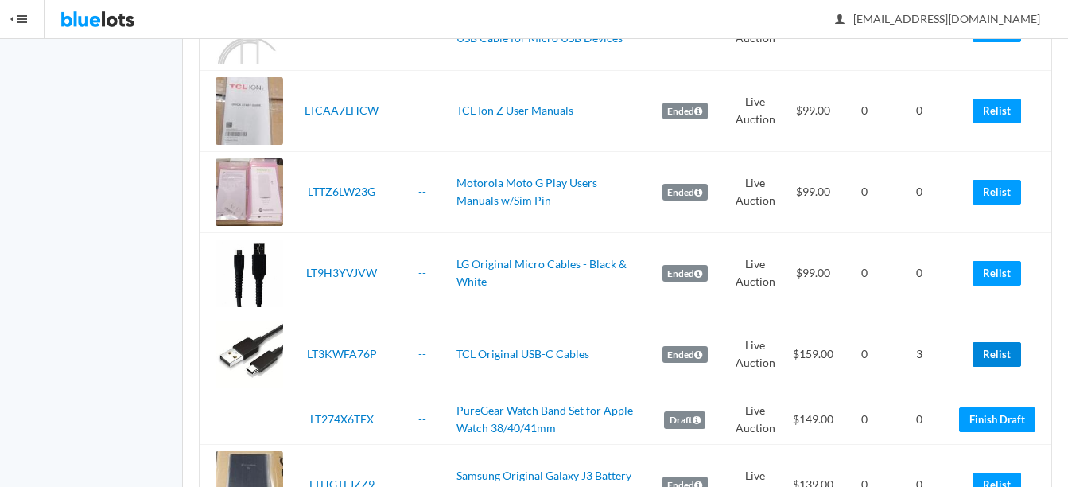
click at [984, 359] on link "Relist" at bounding box center [996, 354] width 49 height 25
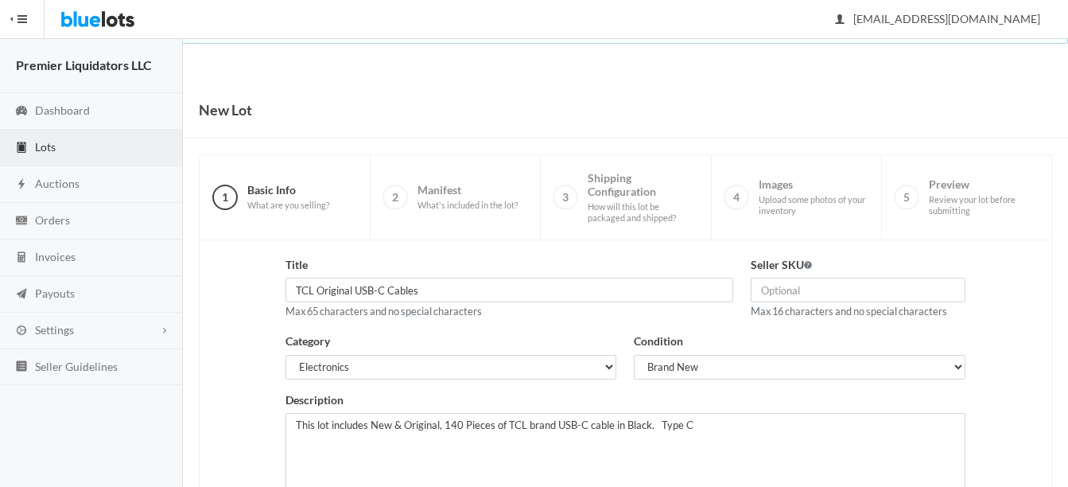
scroll to position [323, 0]
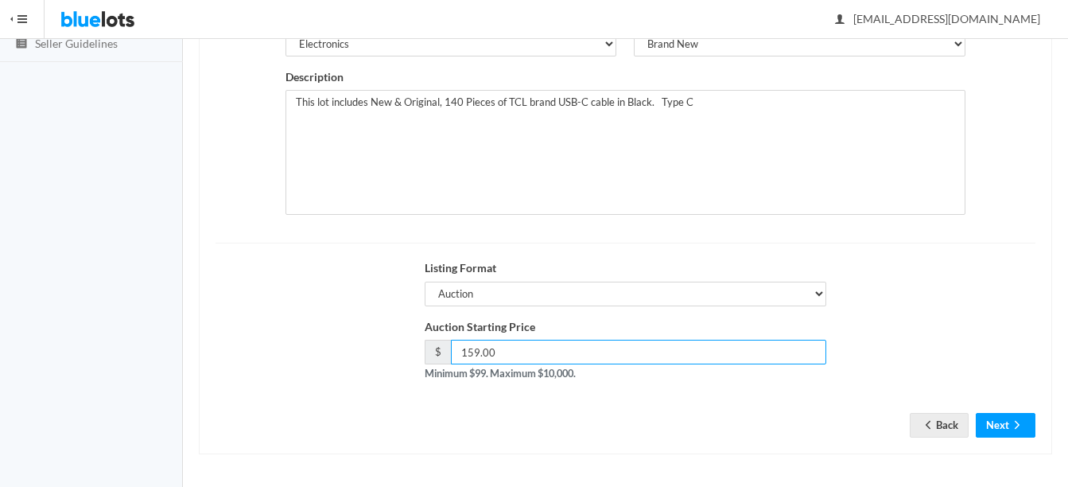
click at [674, 356] on input "159.00" at bounding box center [638, 352] width 375 height 25
type input "139"
click at [1014, 415] on button "Next" at bounding box center [1006, 425] width 60 height 25
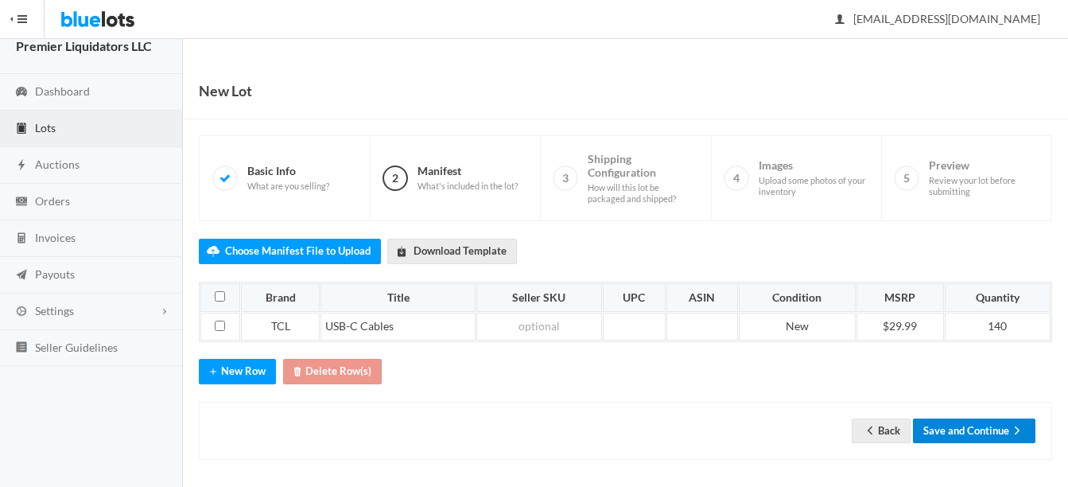
scroll to position [25, 0]
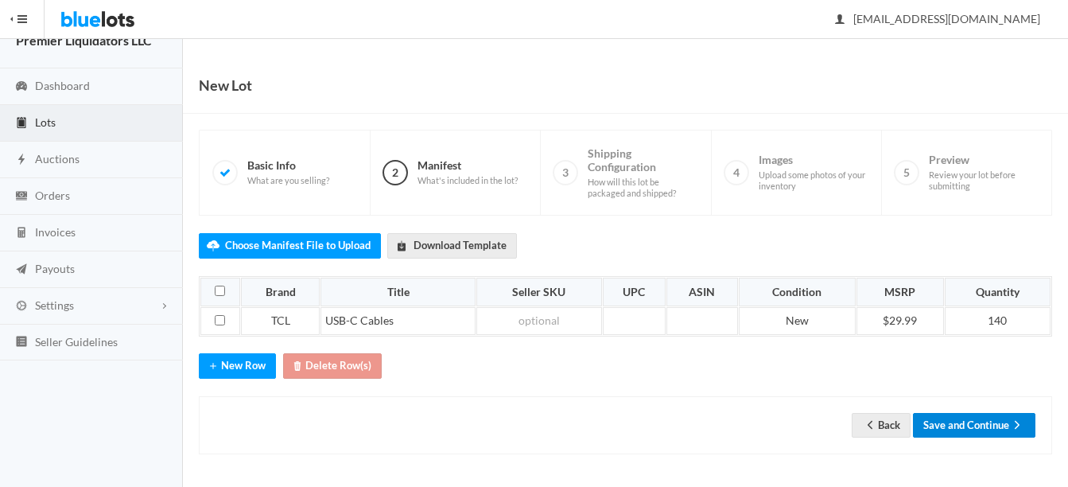
click at [985, 419] on button "Save and Continue" at bounding box center [974, 425] width 122 height 25
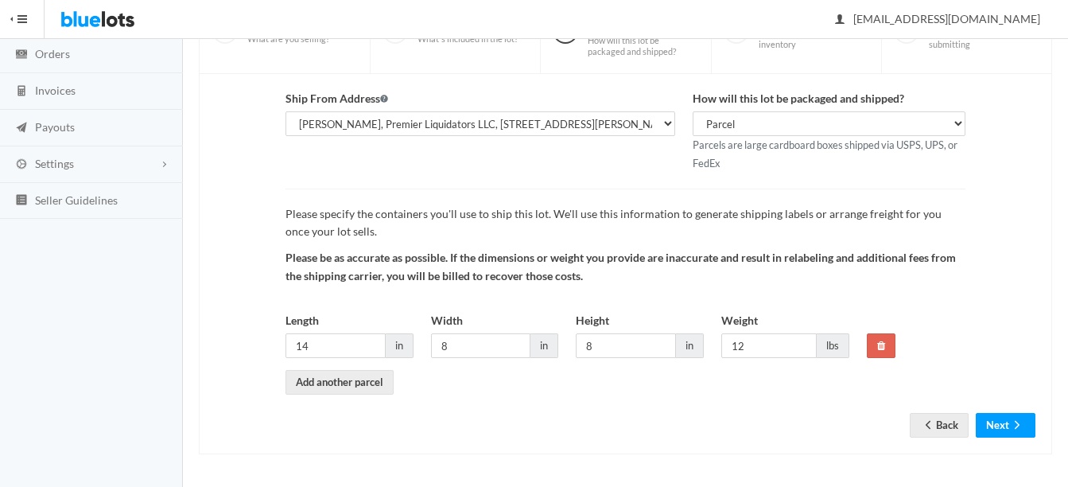
scroll to position [166, 0]
click at [1000, 420] on button "Next" at bounding box center [1006, 425] width 60 height 25
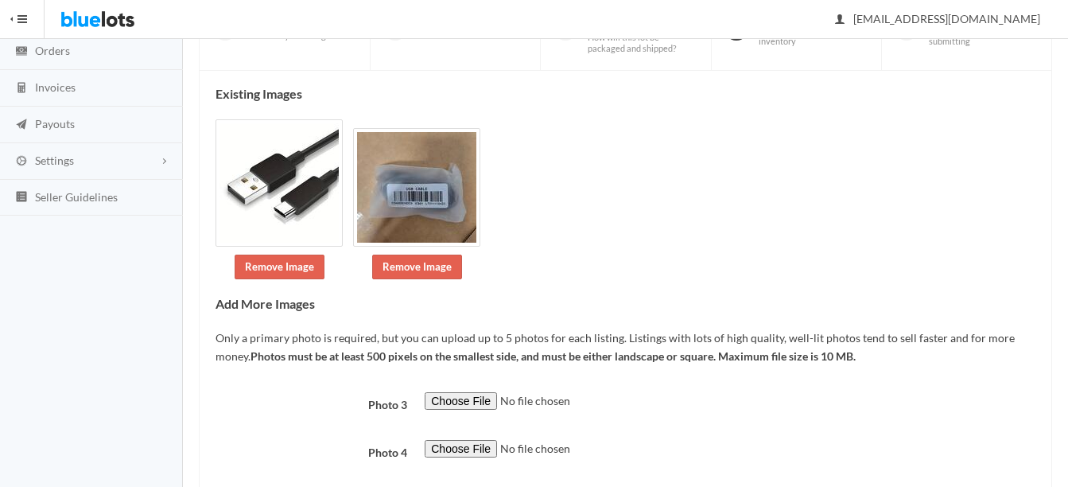
scroll to position [310, 0]
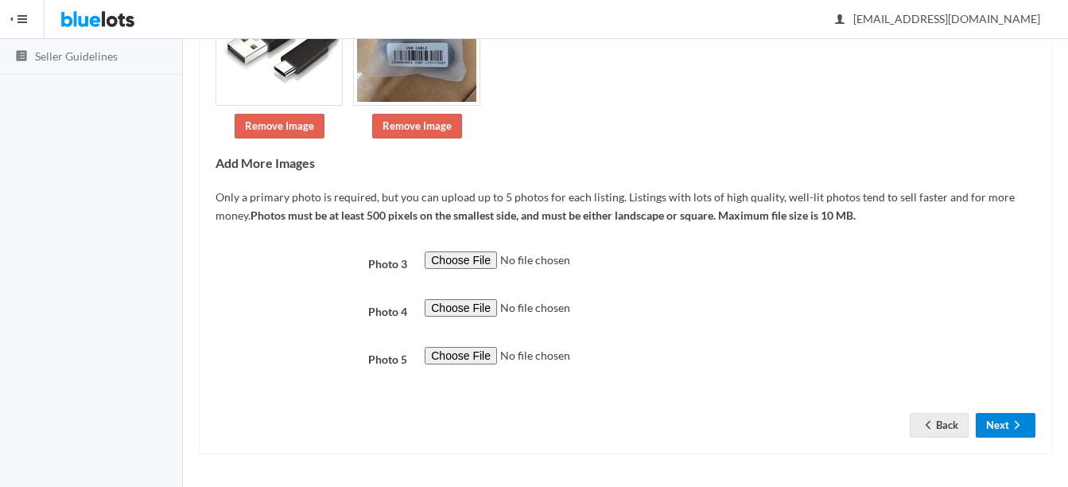
click at [1007, 423] on button "Next" at bounding box center [1006, 425] width 60 height 25
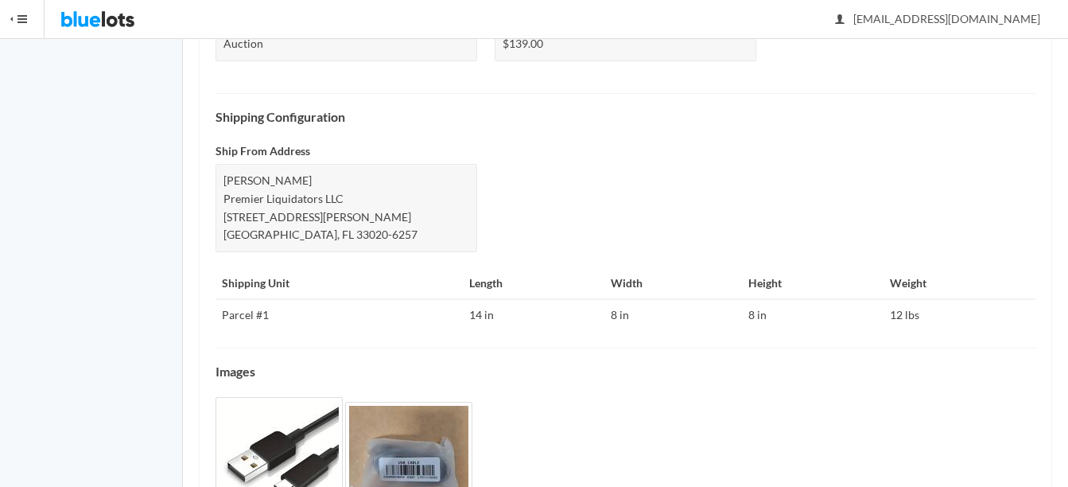
scroll to position [701, 0]
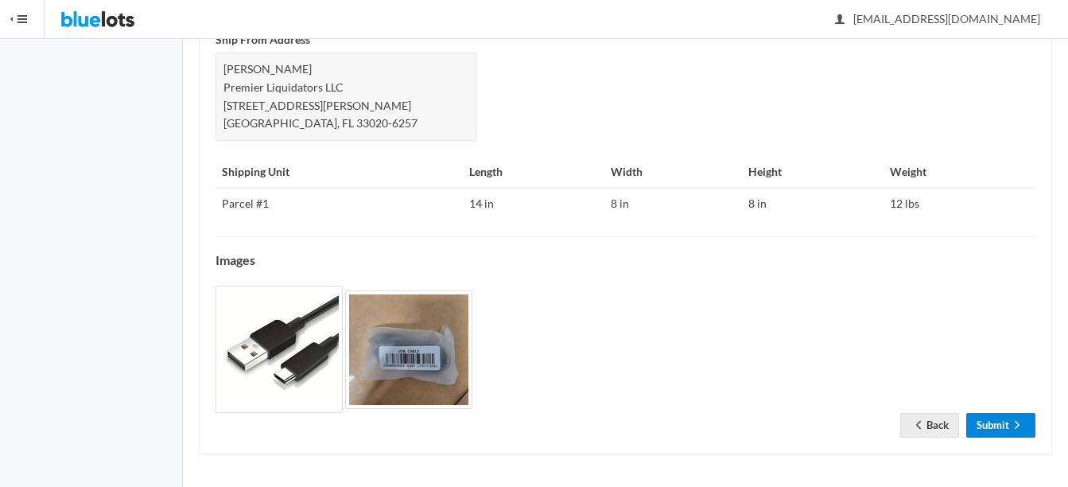
click at [1005, 425] on link "Submit" at bounding box center [1000, 425] width 69 height 25
